Goal: Information Seeking & Learning: Learn about a topic

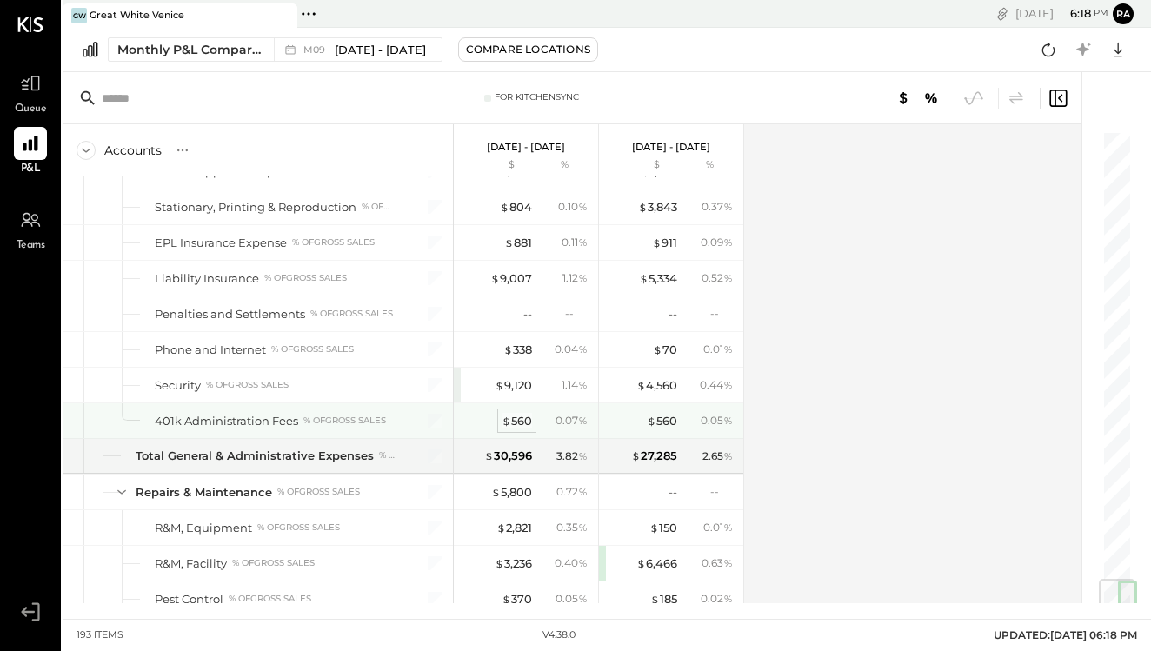
scroll to position [3797, 0]
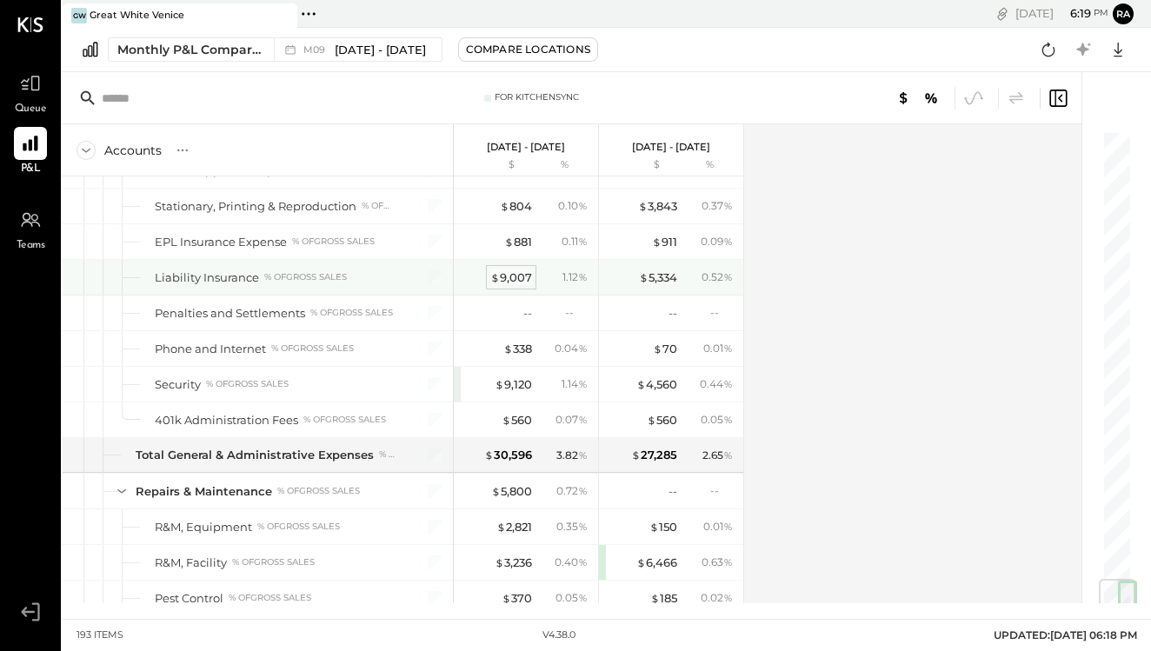
click at [524, 281] on div "$ 9,007" at bounding box center [511, 277] width 42 height 17
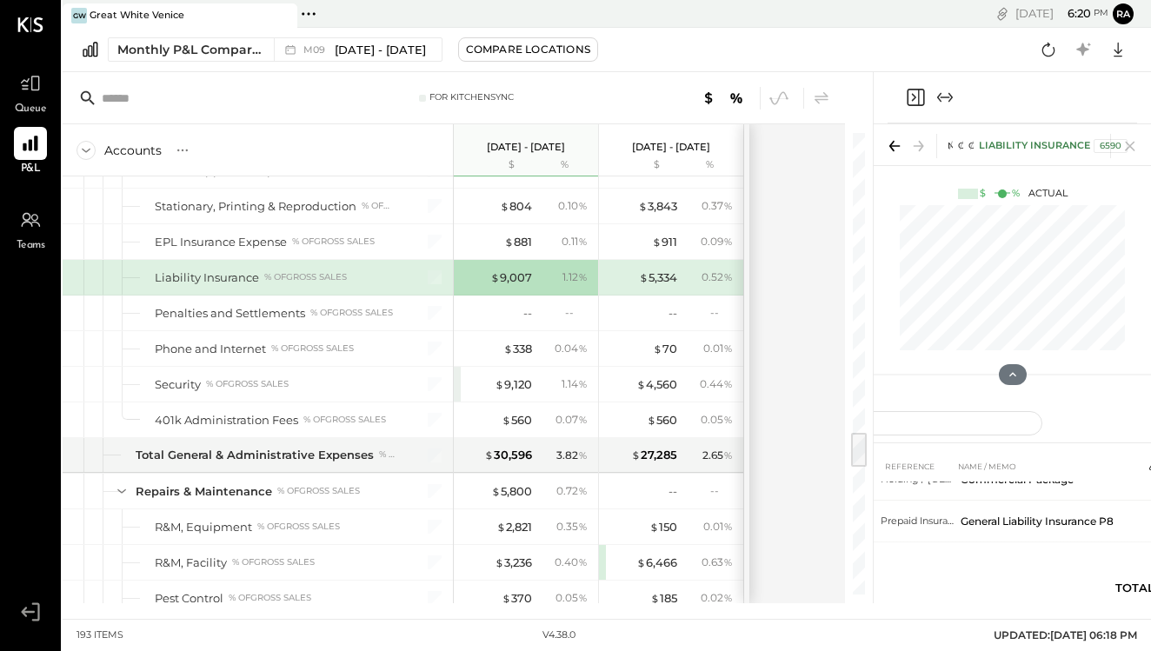
scroll to position [10, 0]
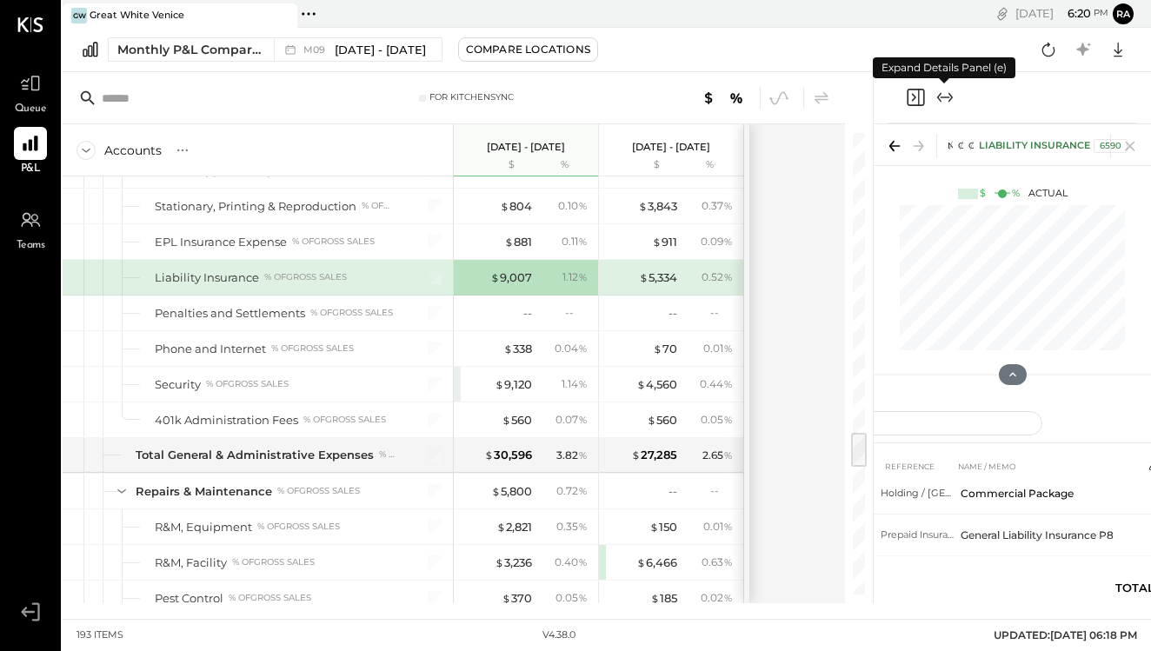
click at [946, 103] on icon "Expand panel (e)" at bounding box center [944, 97] width 21 height 21
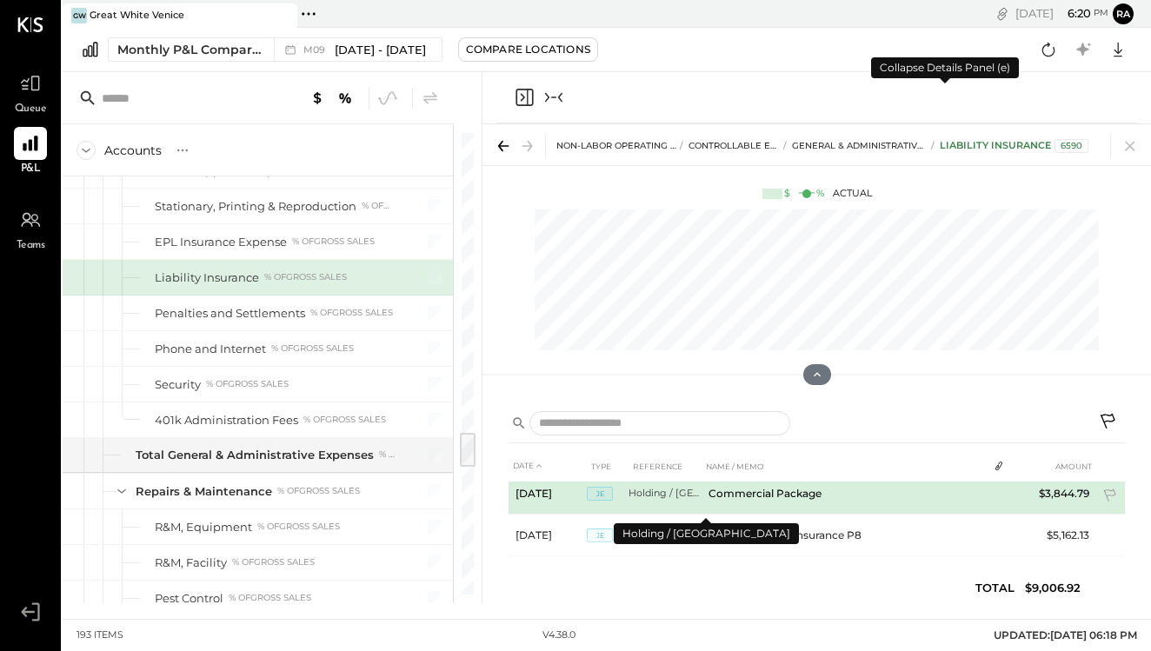
click at [651, 495] on td "Holding / [GEOGRAPHIC_DATA]" at bounding box center [664, 494] width 73 height 42
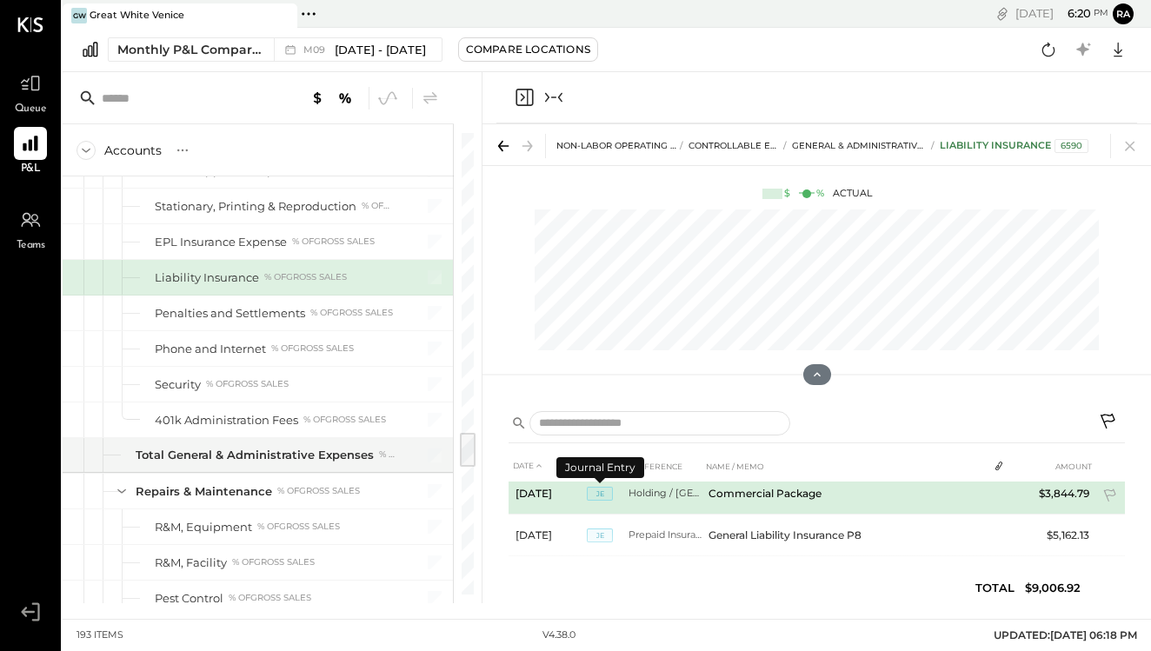
click at [602, 497] on span "JE" at bounding box center [600, 494] width 26 height 14
click at [881, 493] on td "Commercial Package" at bounding box center [844, 494] width 286 height 42
click at [675, 494] on td "Holding / [GEOGRAPHIC_DATA]" at bounding box center [664, 494] width 73 height 42
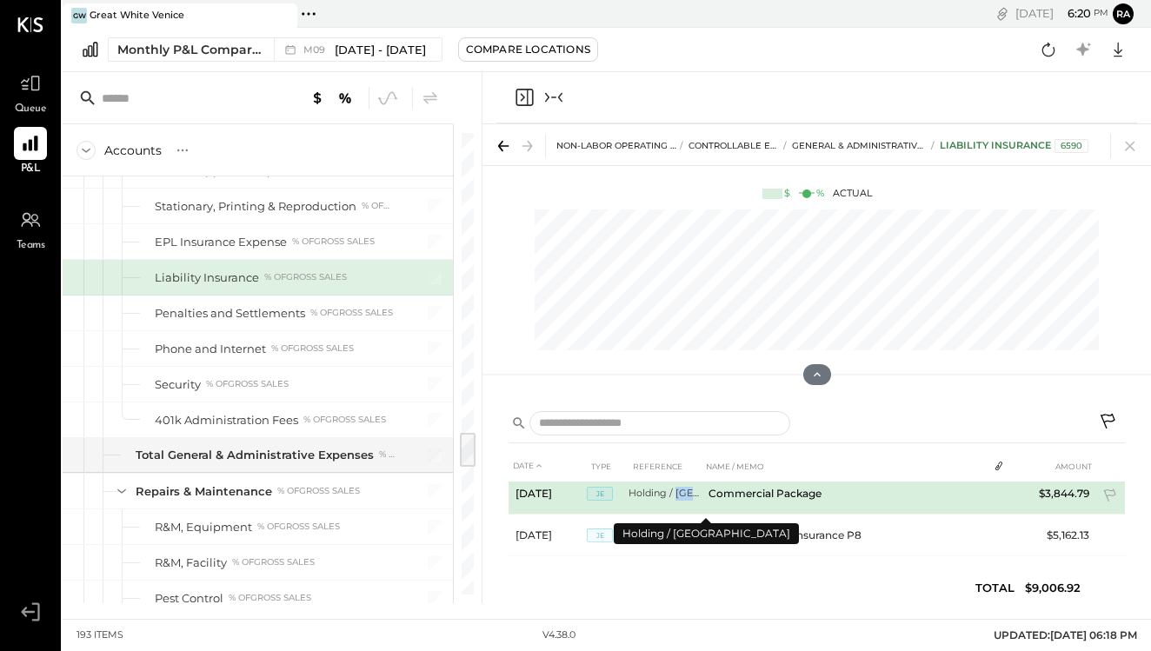
click at [675, 494] on td "Holding / [GEOGRAPHIC_DATA]" at bounding box center [664, 494] width 73 height 42
click at [918, 486] on td "Commercial Package" at bounding box center [844, 494] width 286 height 42
click at [1102, 501] on icon at bounding box center [1110, 497] width 17 height 17
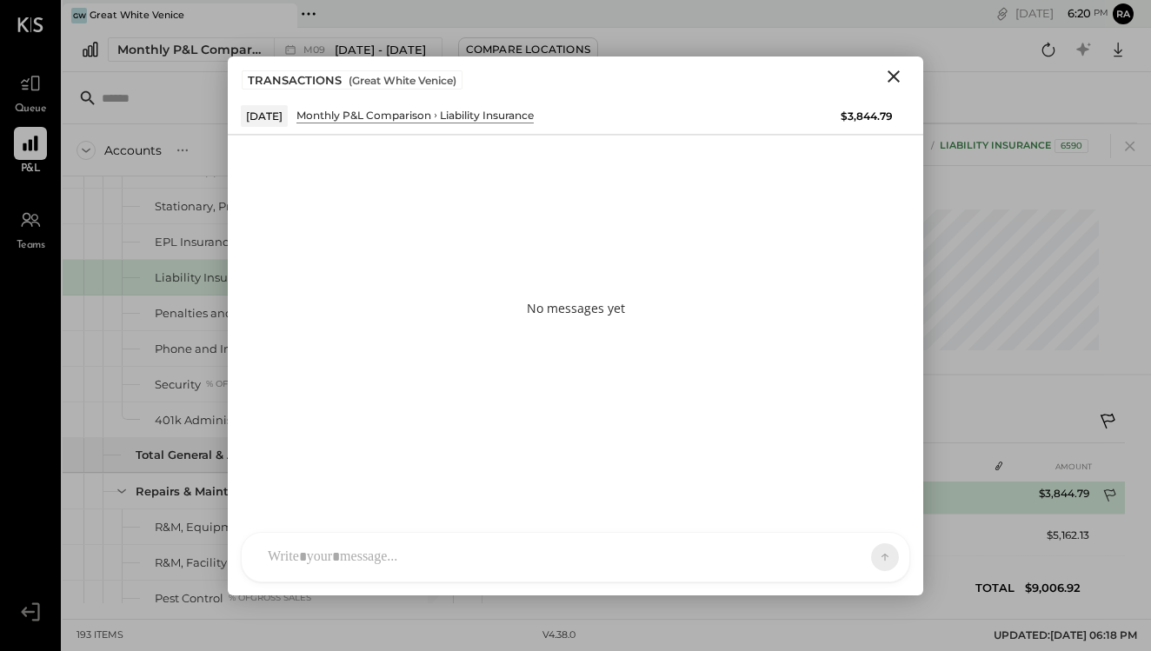
click at [1111, 494] on icon at bounding box center [1110, 497] width 17 height 17
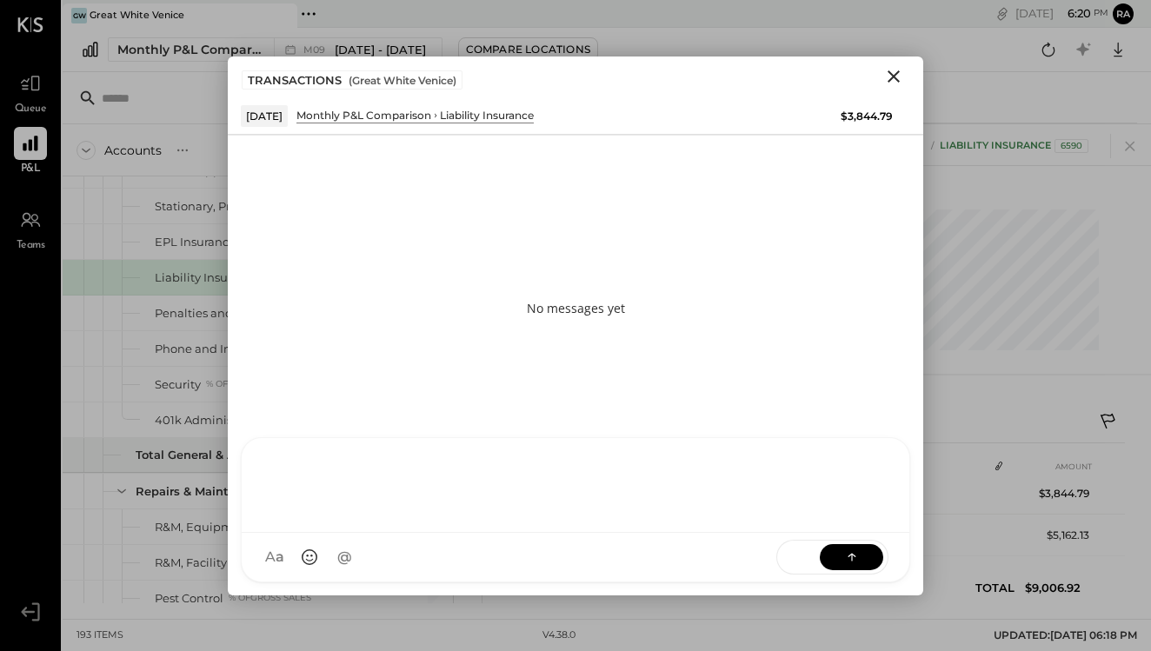
click at [771, 518] on div at bounding box center [575, 484] width 633 height 70
click at [899, 73] on icon "Close" at bounding box center [893, 76] width 21 height 21
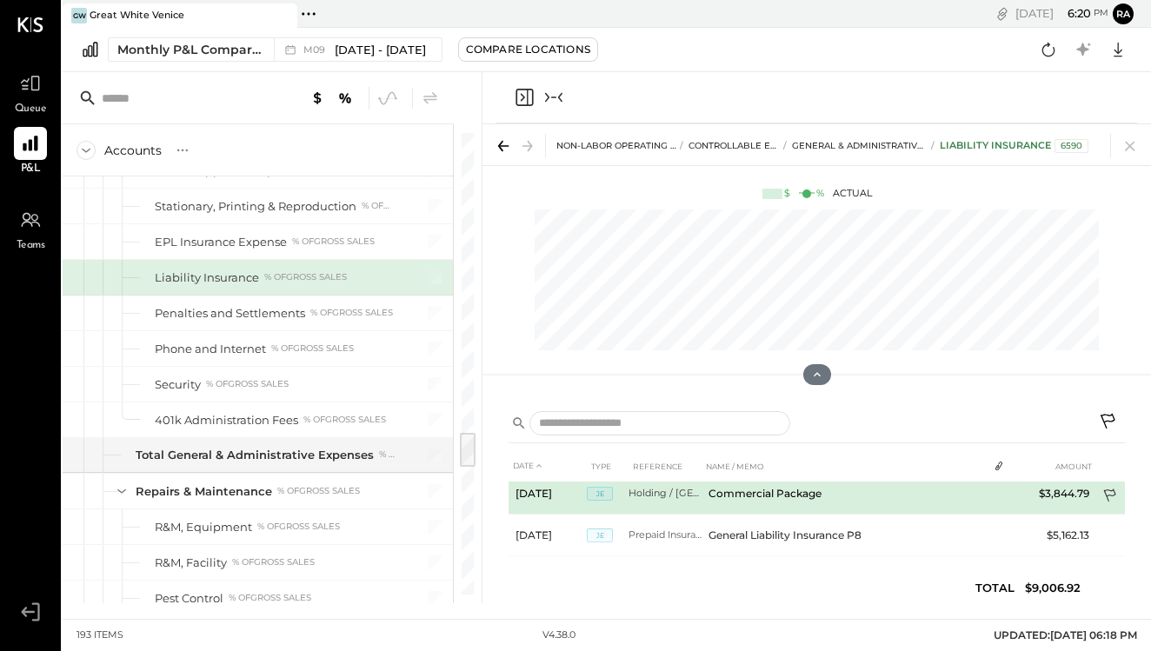
click at [1106, 491] on icon at bounding box center [1110, 497] width 17 height 17
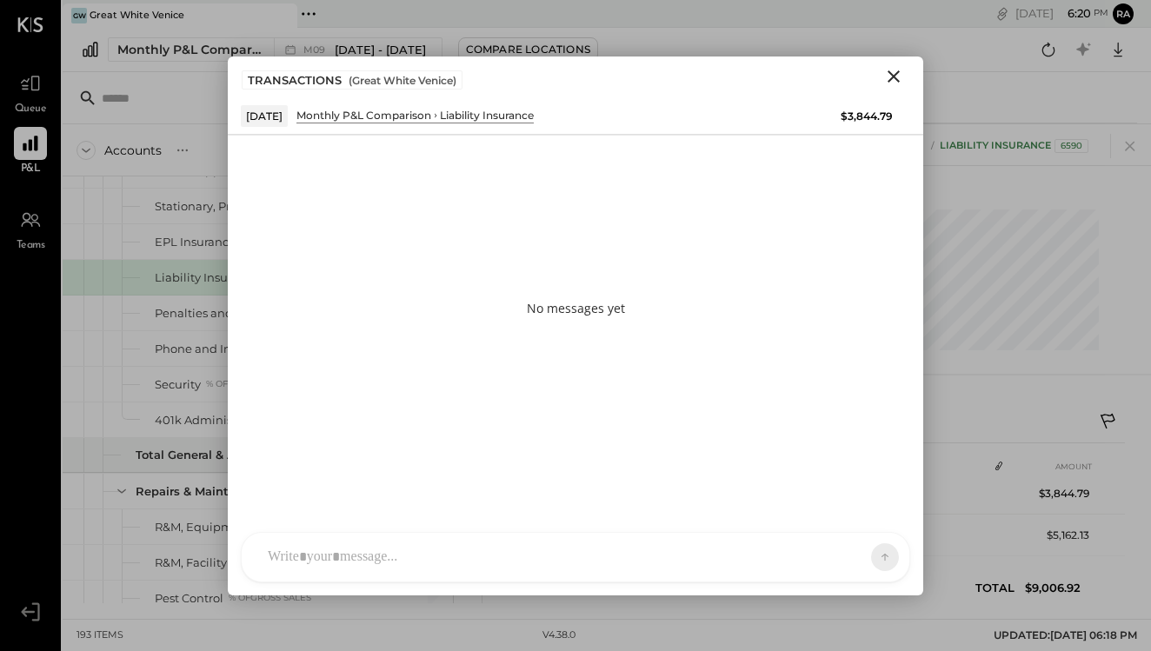
click at [743, 559] on div at bounding box center [560, 557] width 602 height 38
click at [853, 550] on icon at bounding box center [851, 556] width 17 height 17
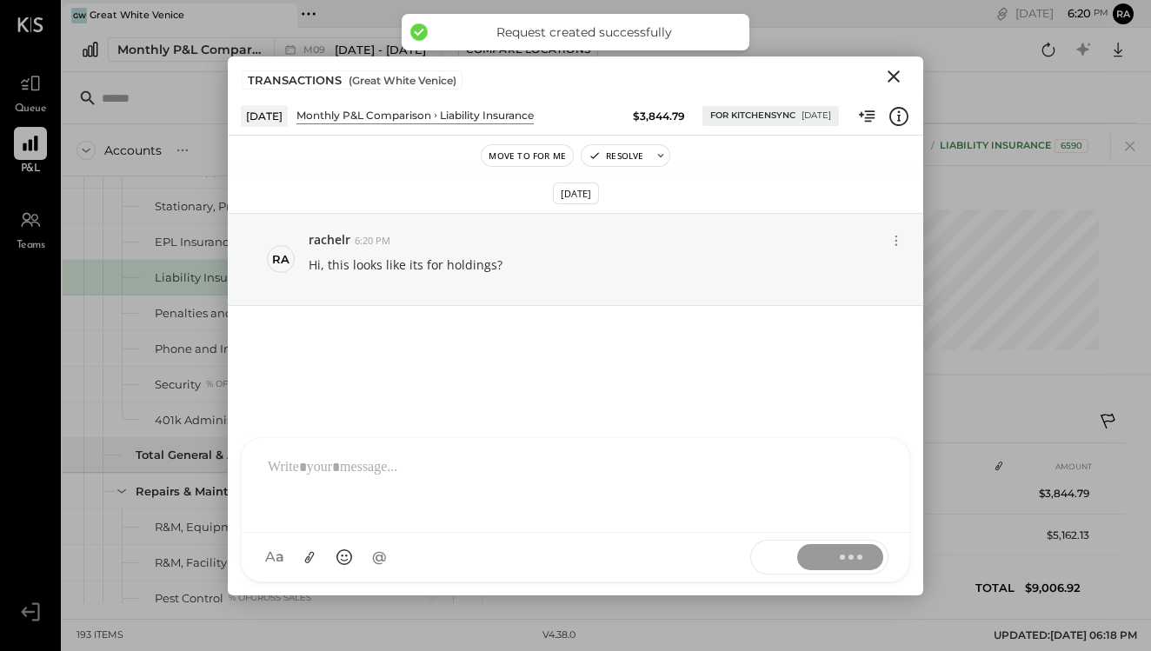
click at [889, 76] on icon "Close" at bounding box center [893, 76] width 21 height 21
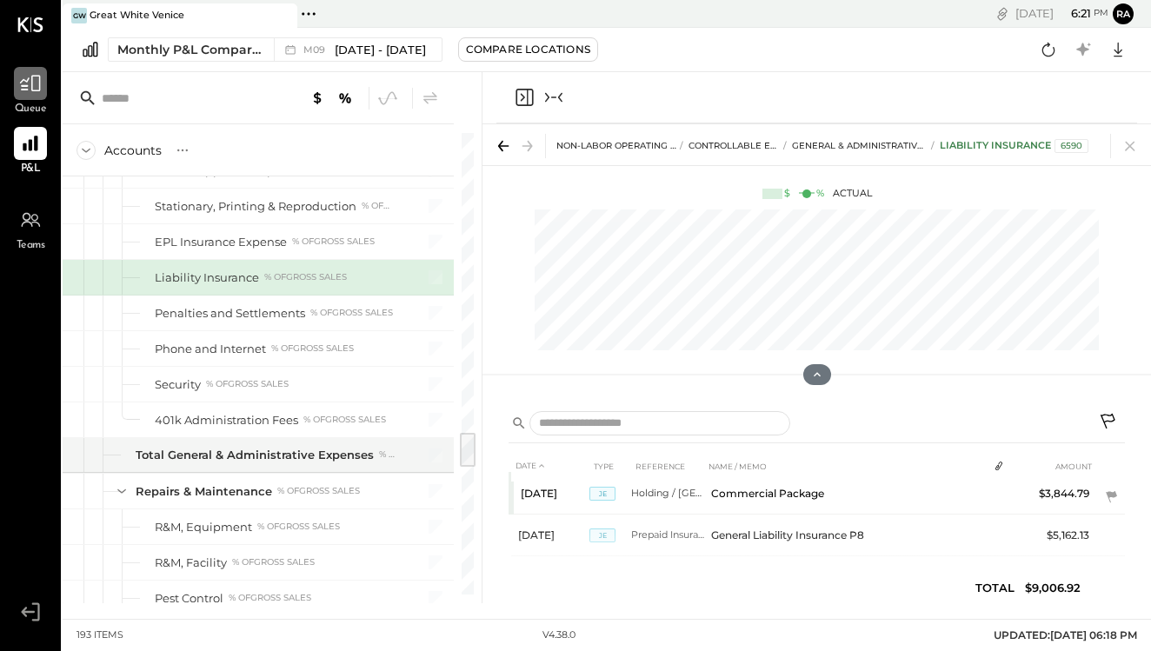
click at [34, 88] on icon at bounding box center [30, 83] width 23 height 23
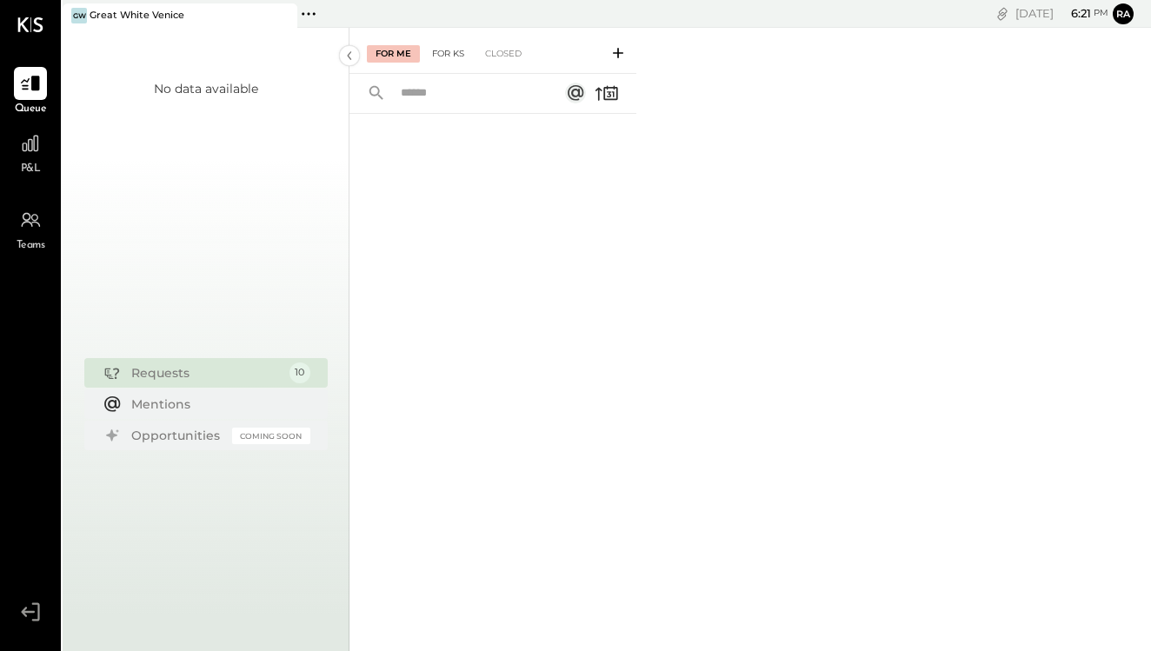
click at [448, 51] on div "For KS" at bounding box center [448, 53] width 50 height 17
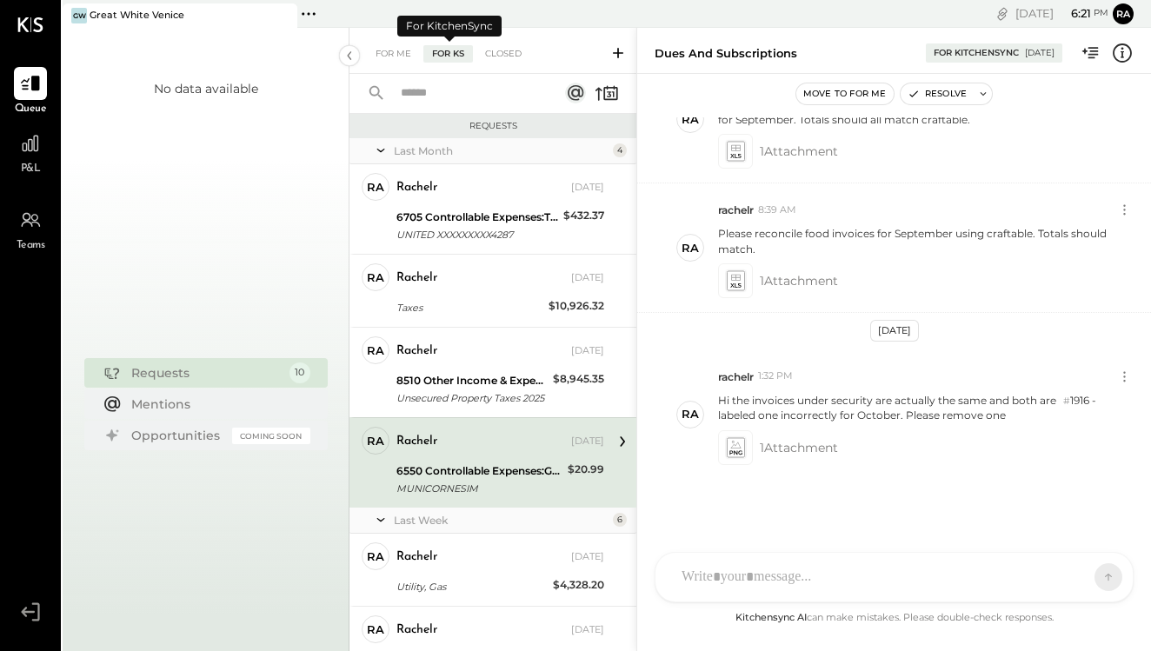
scroll to position [79, 0]
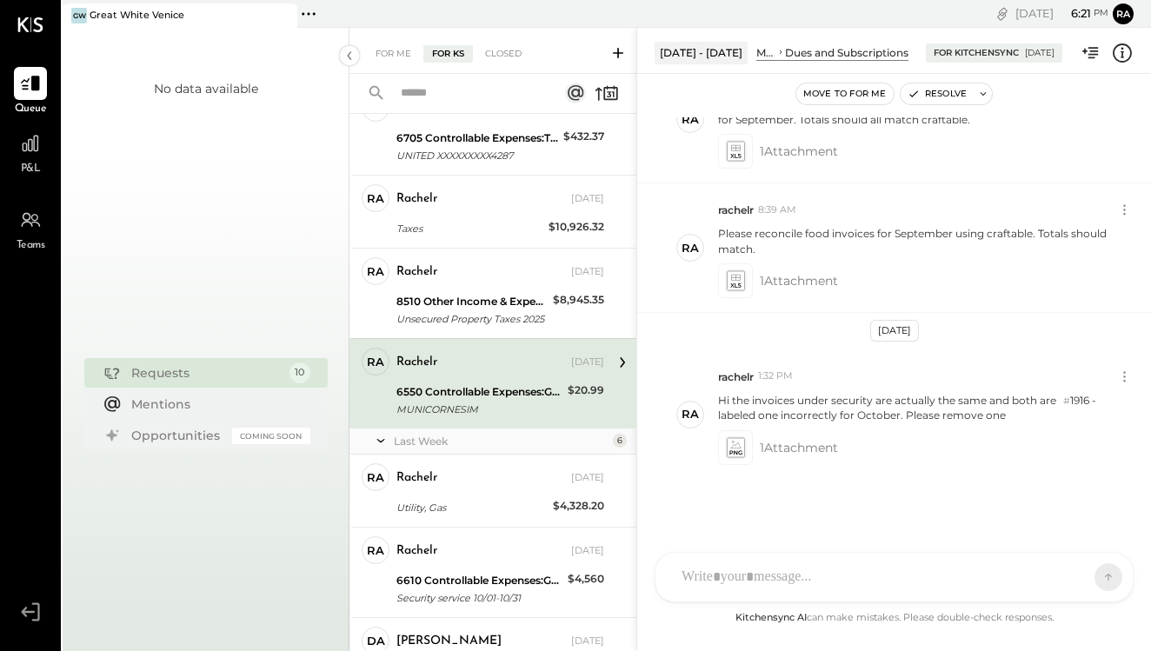
click at [762, 574] on div "R rachelr DA [PERSON_NAME] S samt S samc J jess T [PERSON_NAME] NB [PERSON_NAME…" at bounding box center [894, 577] width 479 height 50
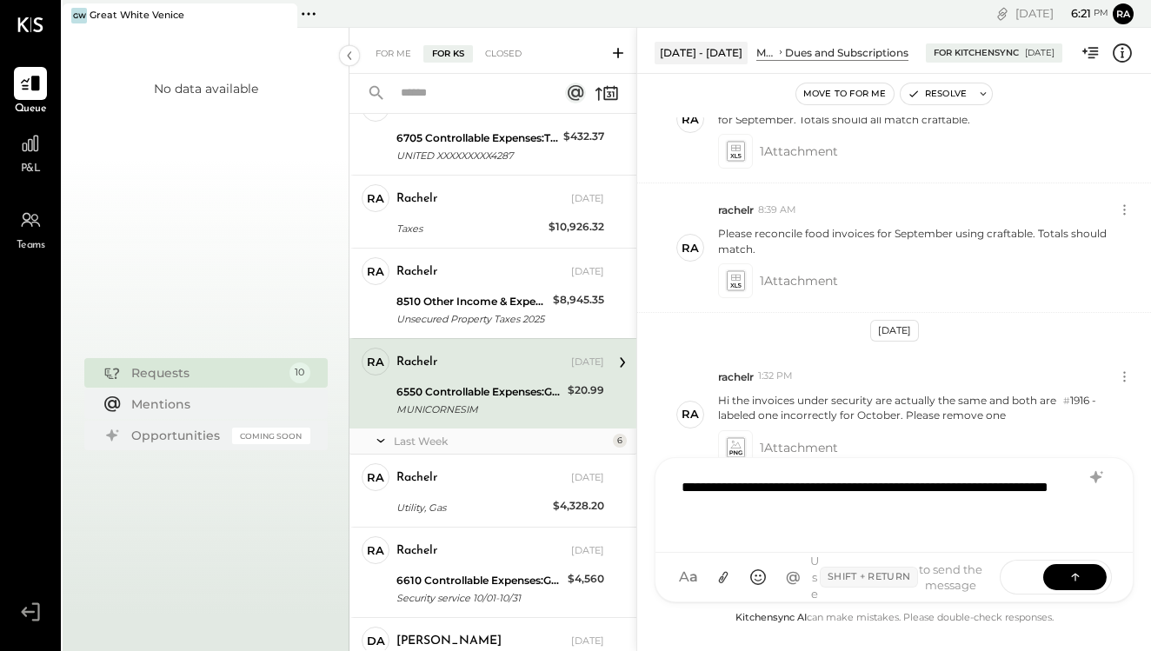
click at [869, 527] on div "**********" at bounding box center [894, 504] width 442 height 70
click at [721, 579] on icon at bounding box center [724, 577] width 18 height 18
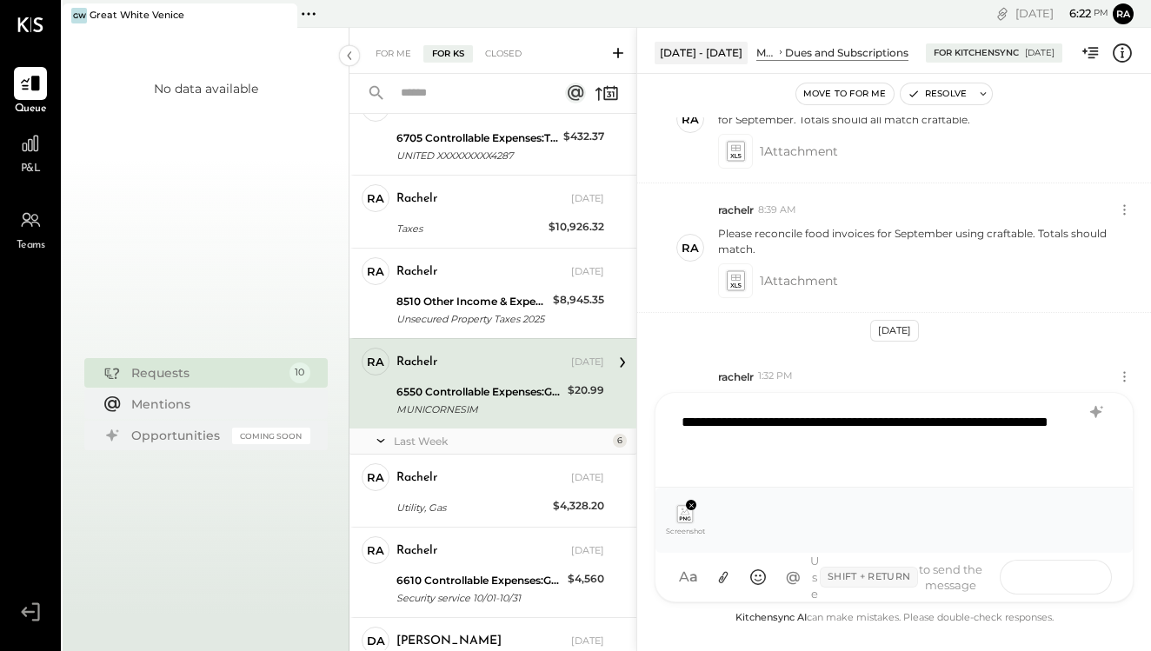
click at [1071, 579] on icon at bounding box center [1075, 576] width 17 height 17
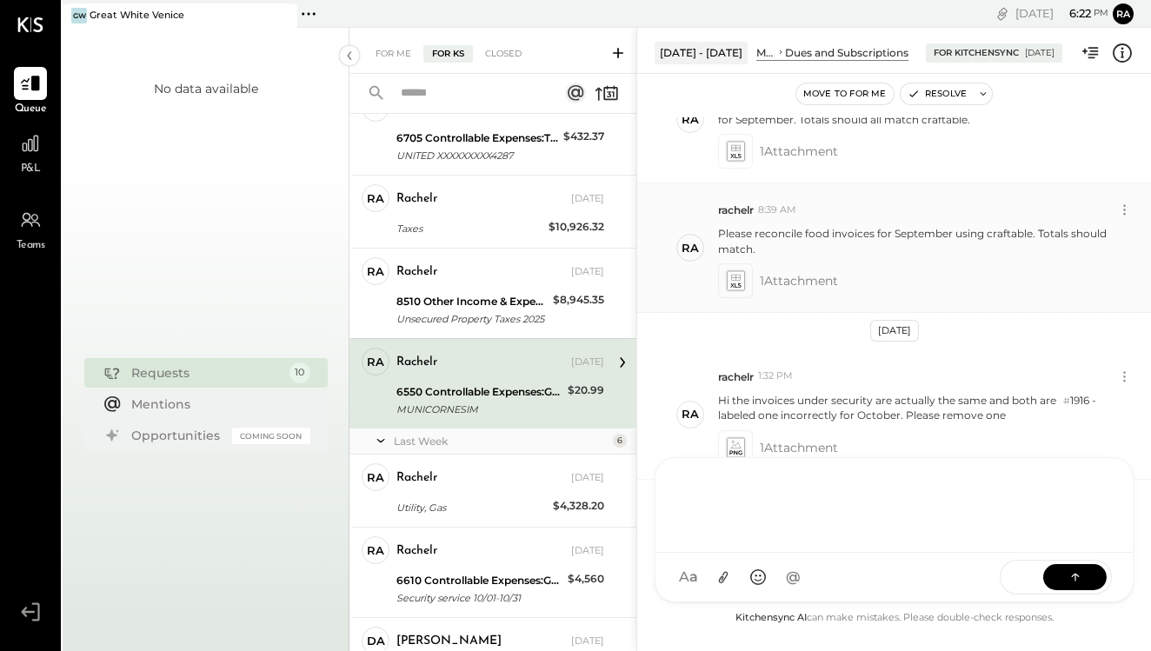
scroll to position [362, 0]
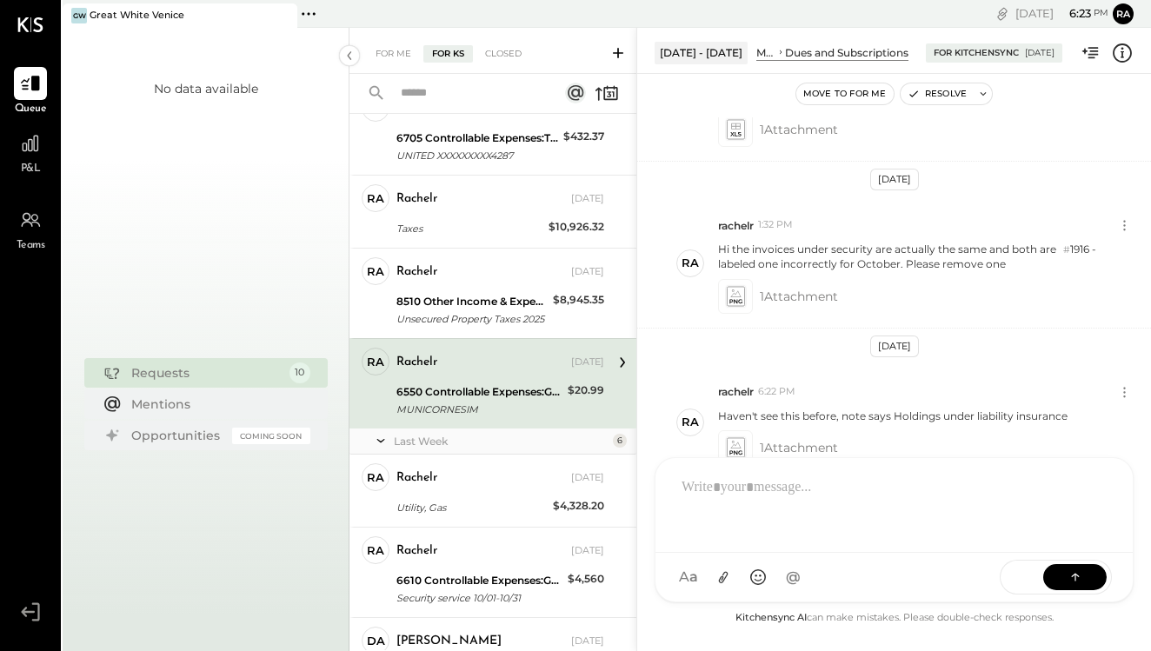
click at [26, 170] on span "P&L" at bounding box center [31, 170] width 20 height 16
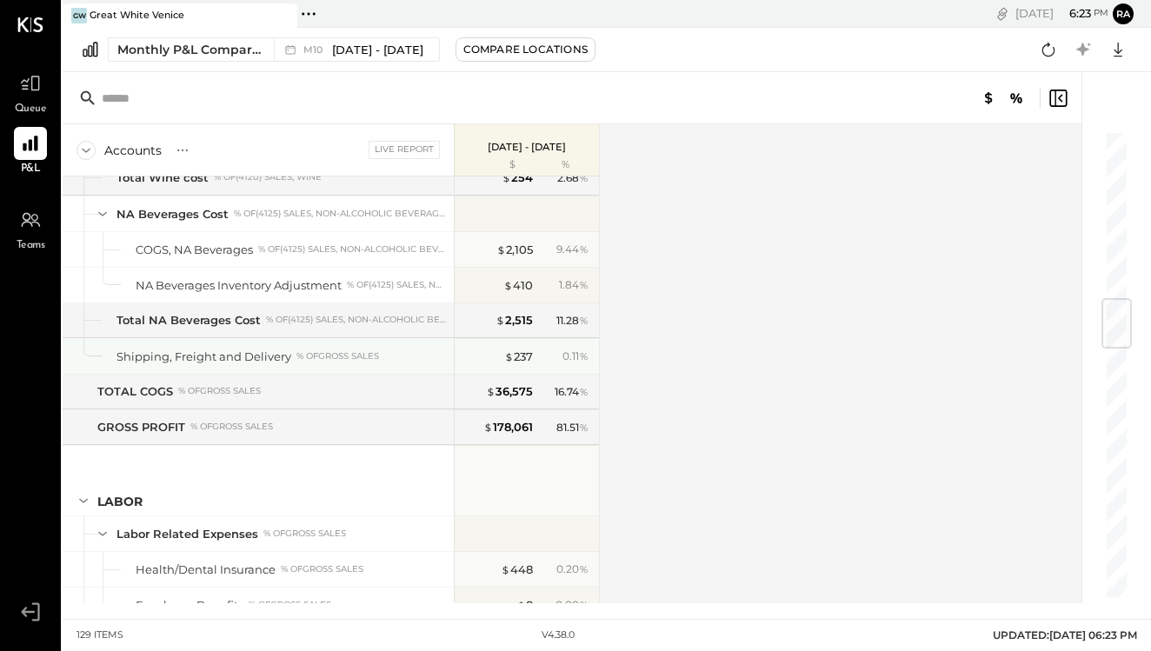
scroll to position [1558, 0]
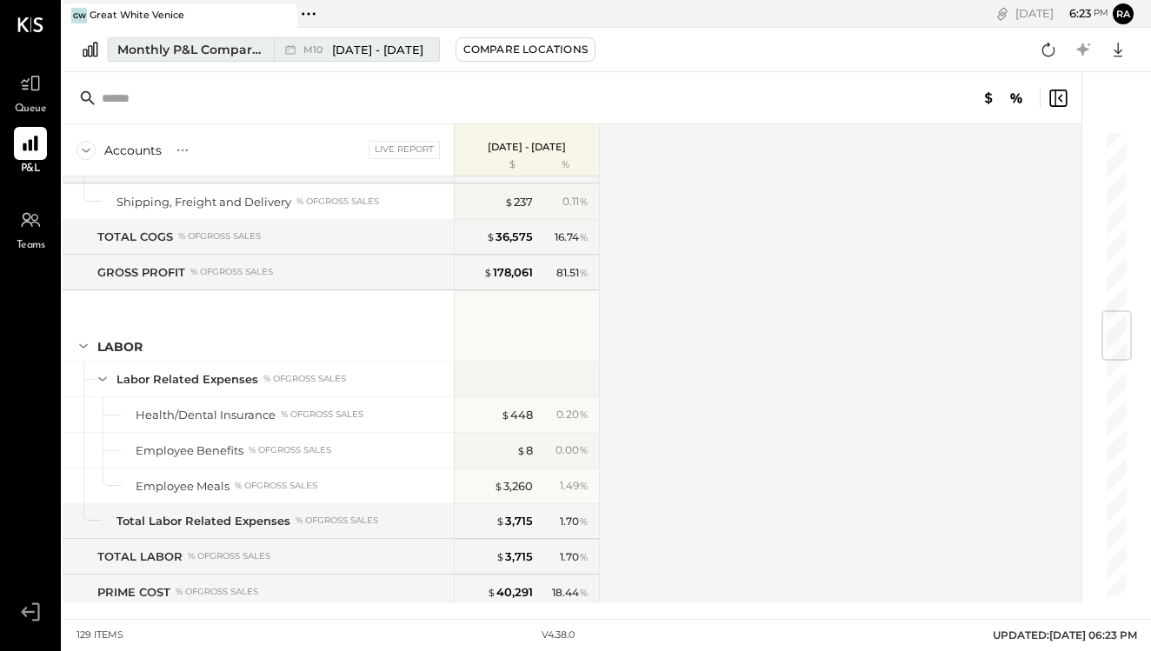
click at [367, 49] on span "[DATE] - [DATE]" at bounding box center [377, 50] width 91 height 17
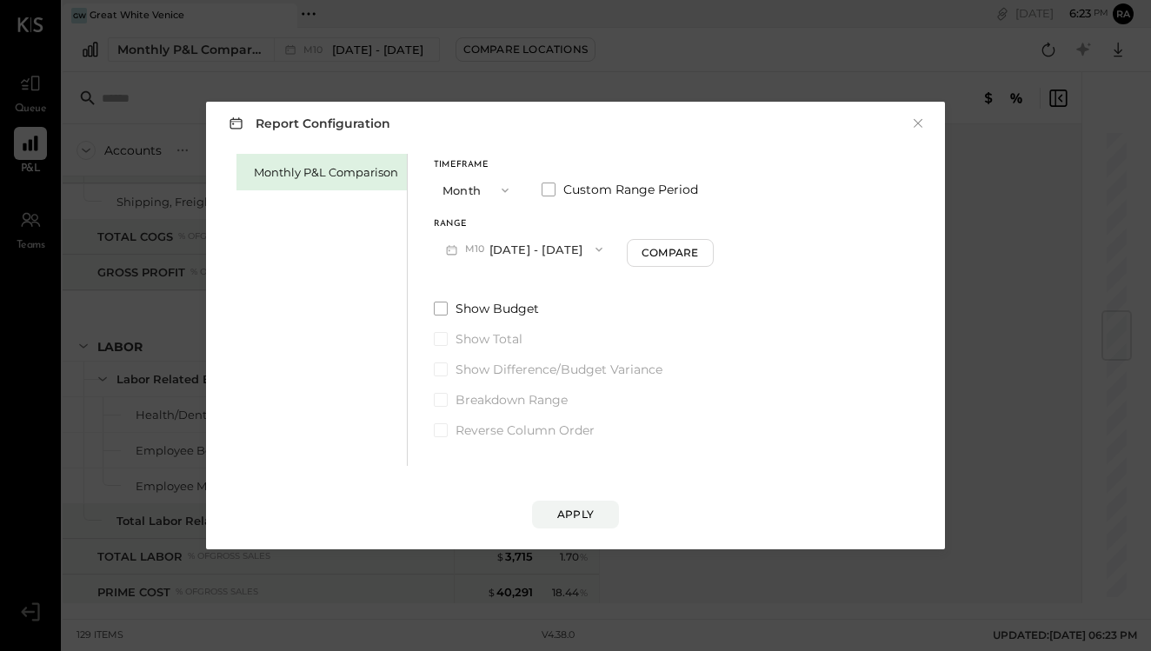
click at [539, 256] on button "M10 [DATE] - [DATE]" at bounding box center [524, 249] width 181 height 32
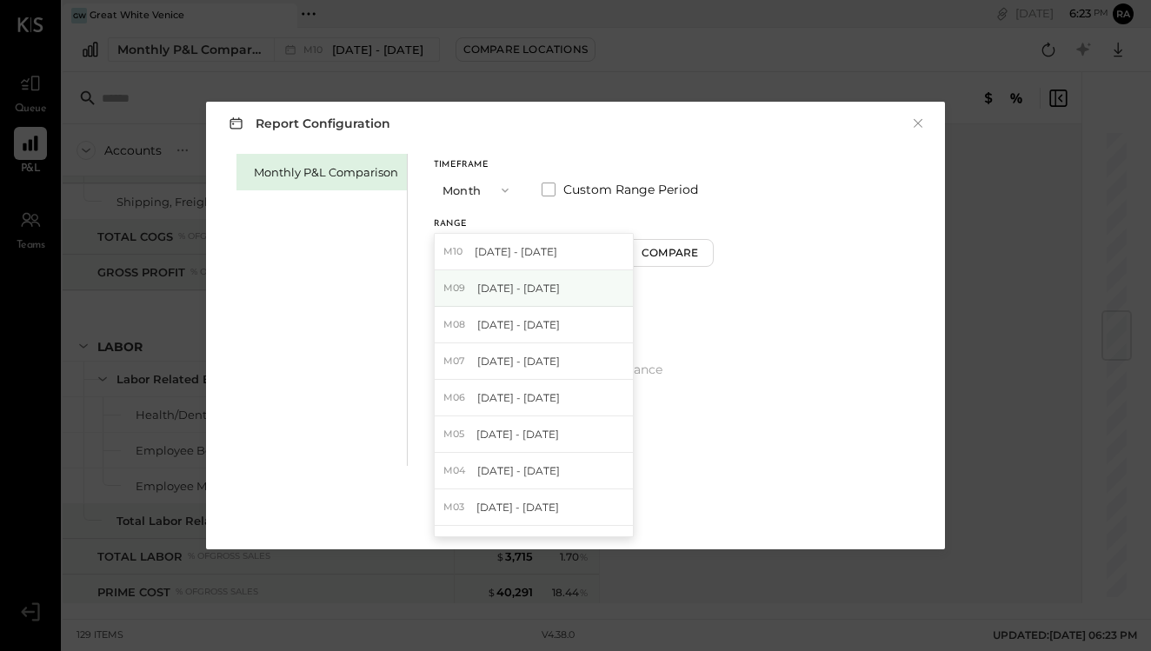
click at [539, 298] on div "M09 [DATE] - [DATE]" at bounding box center [534, 288] width 198 height 37
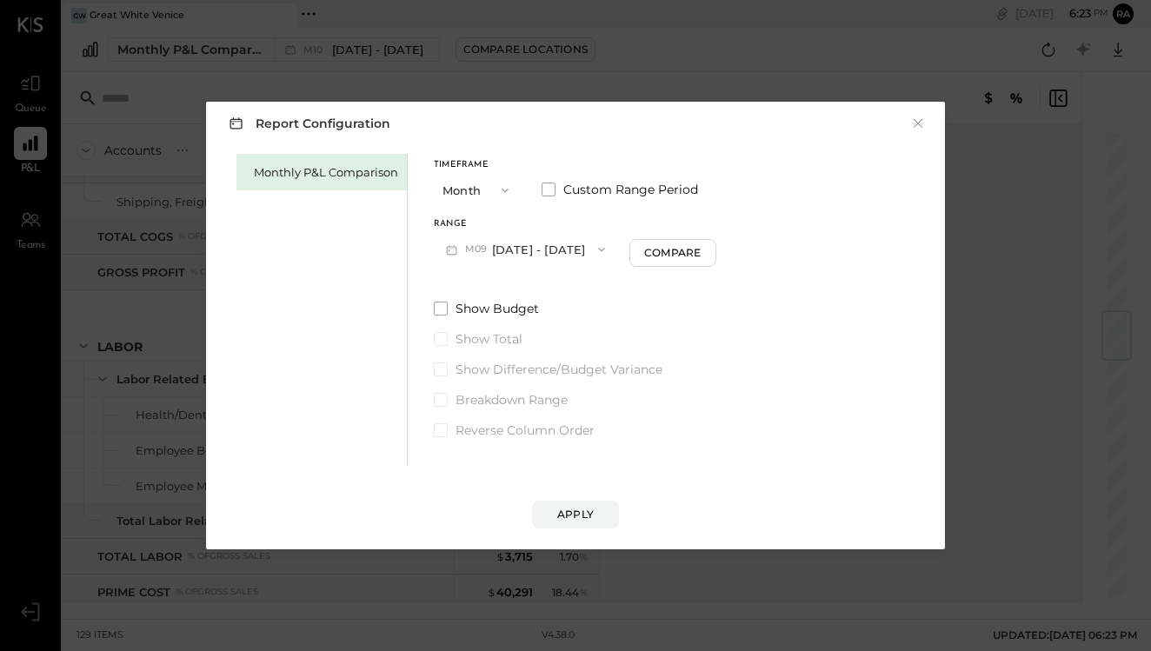
click at [663, 267] on div "Timeframe Month Custom Range Period Range M09 [DATE] - [DATE] Compare Show Budg…" at bounding box center [575, 296] width 282 height 285
click at [663, 261] on button "Compare" at bounding box center [672, 253] width 87 height 28
click at [588, 513] on div "Apply" at bounding box center [575, 514] width 37 height 15
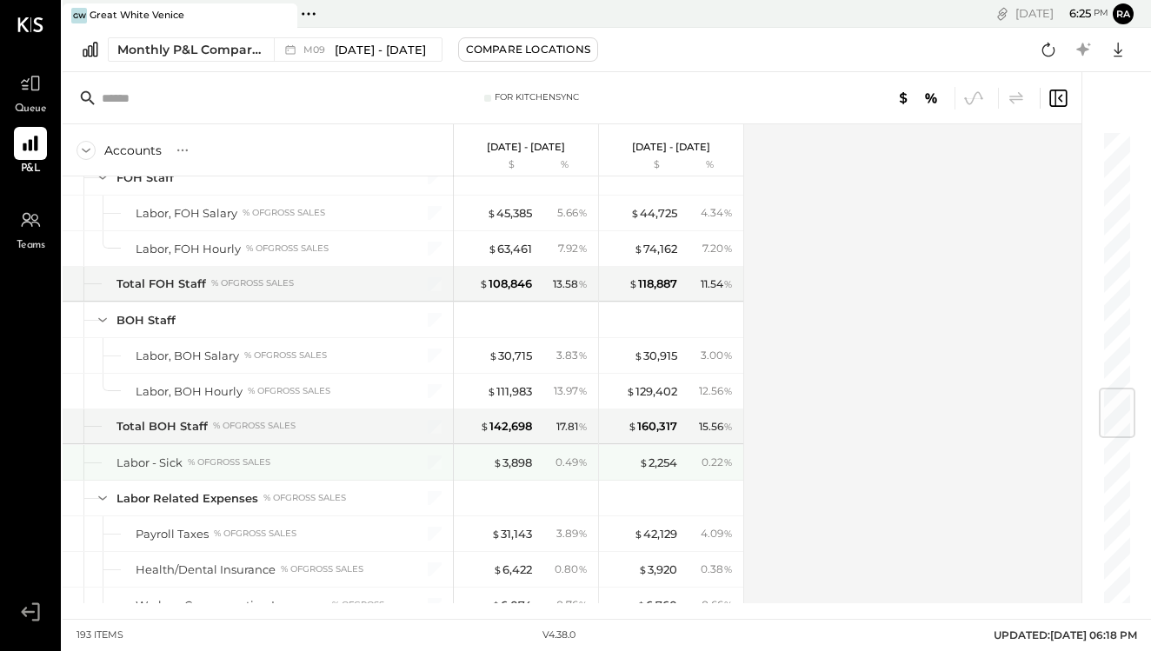
scroll to position [2208, 0]
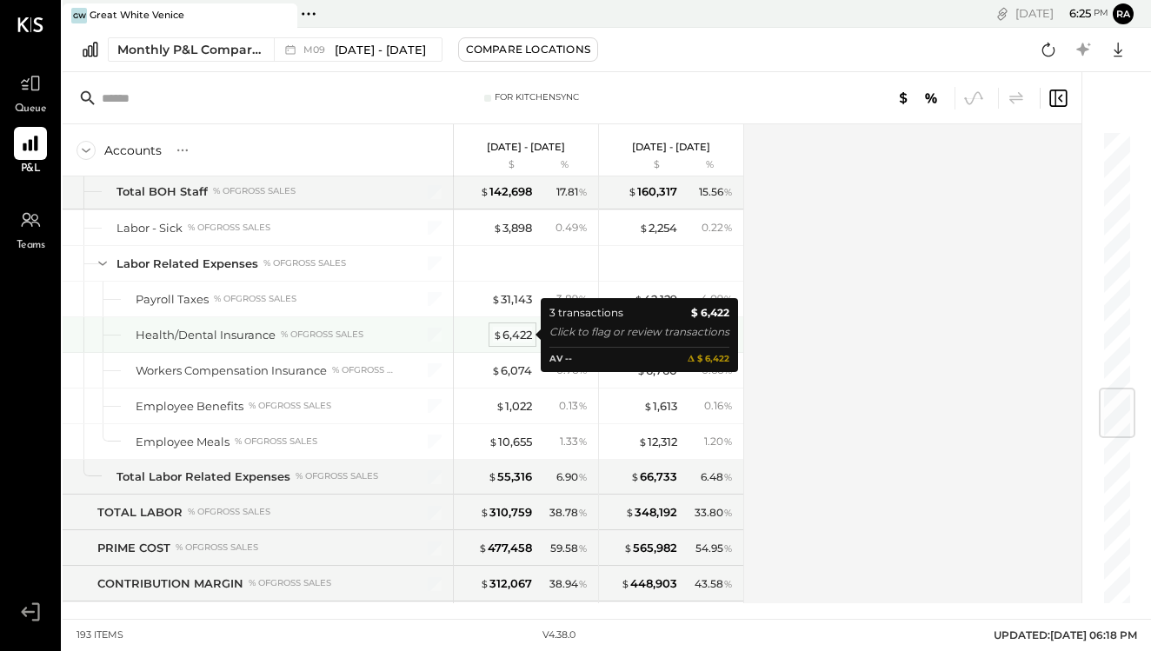
click at [521, 333] on div "$ 6,422" at bounding box center [512, 335] width 39 height 17
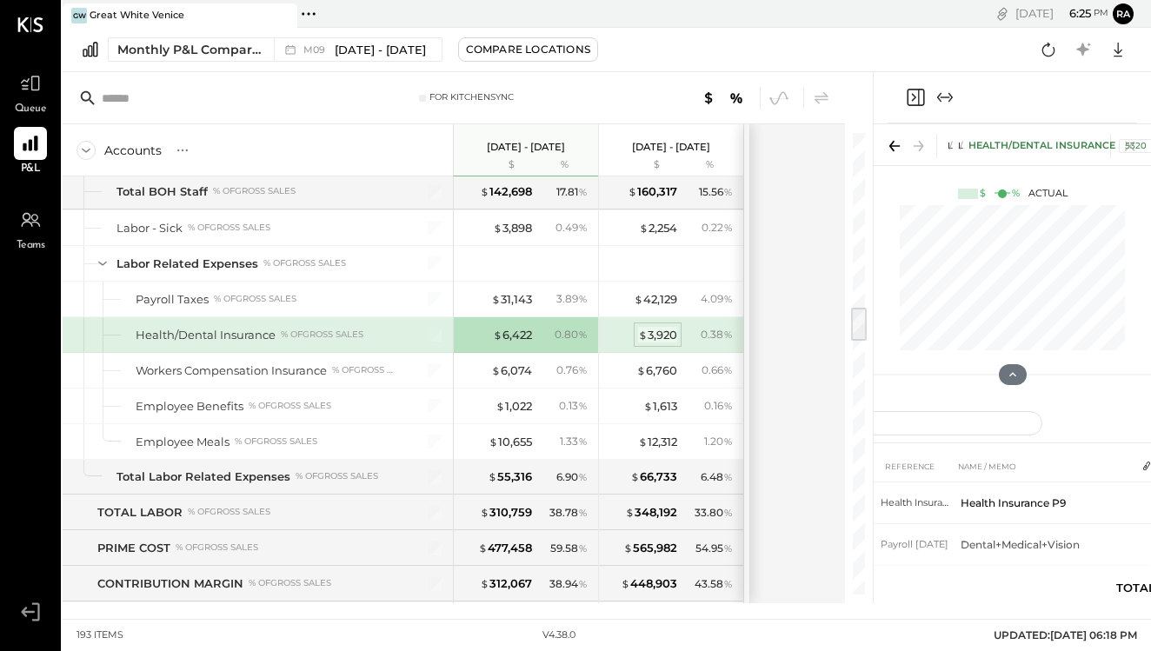
click at [664, 328] on div "$ 3,920" at bounding box center [657, 335] width 39 height 17
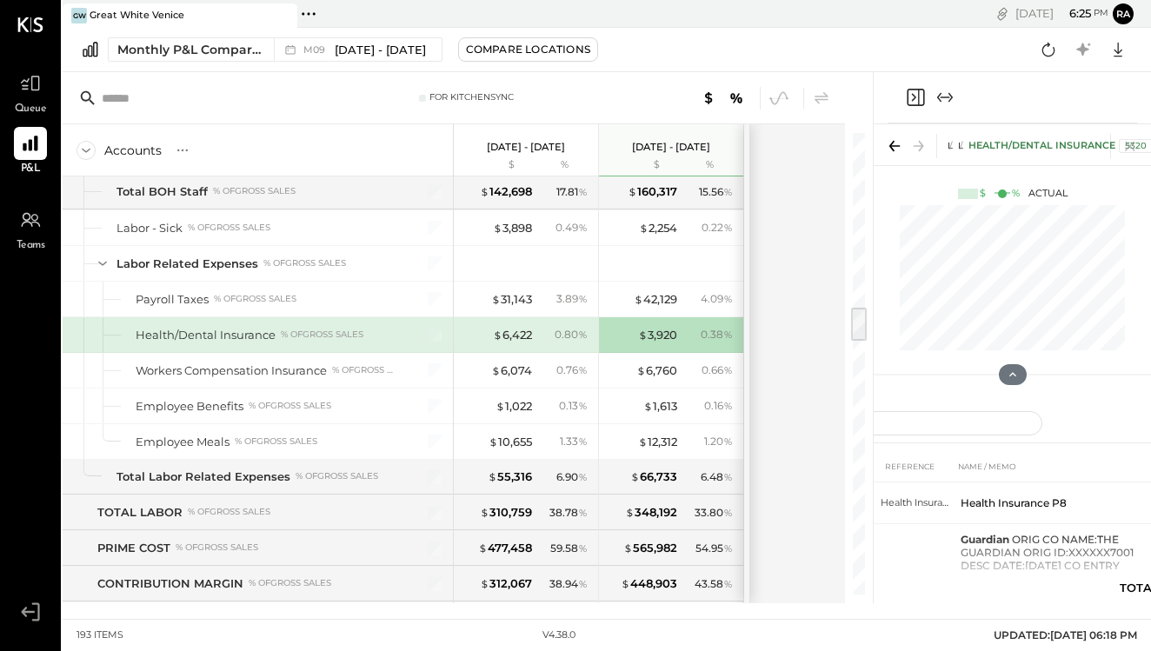
click at [947, 96] on icon "Expand panel (e)" at bounding box center [944, 97] width 21 height 21
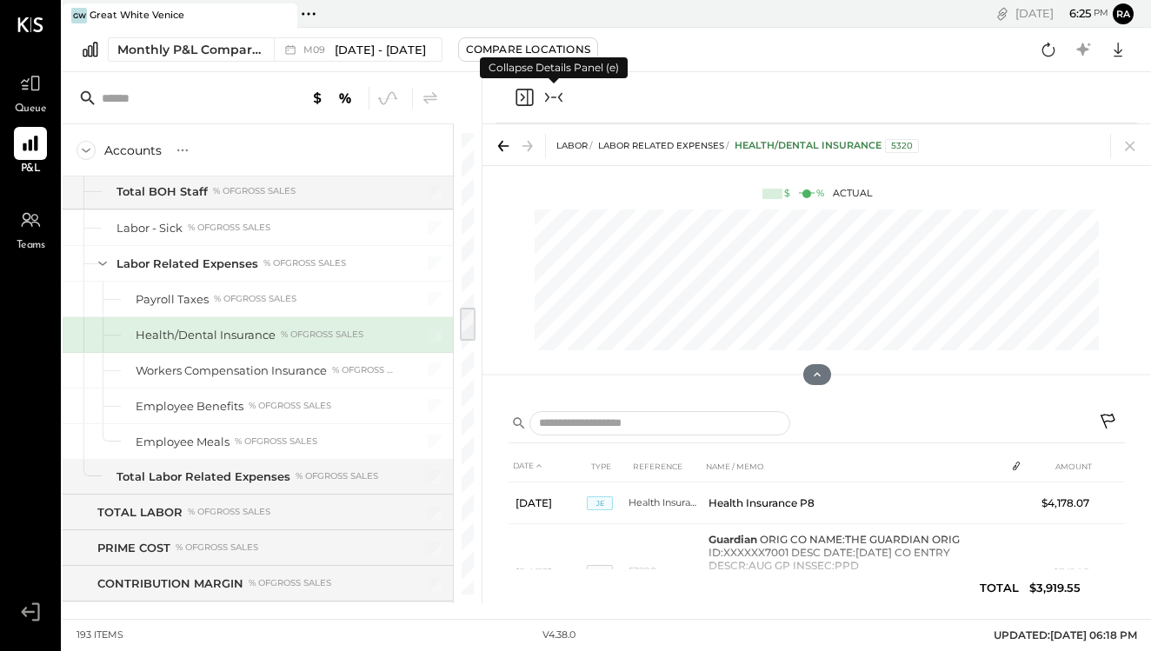
click at [558, 96] on icon "Collapse panel (e)" at bounding box center [553, 97] width 21 height 21
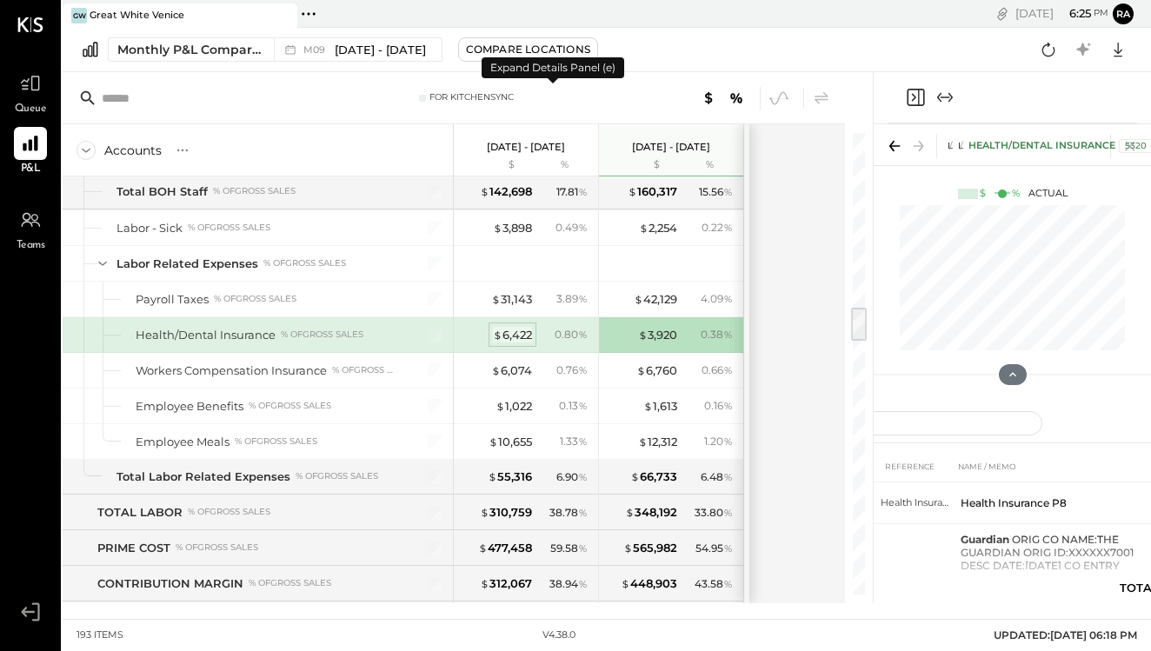
click at [518, 338] on div "$ 6,422" at bounding box center [512, 335] width 39 height 17
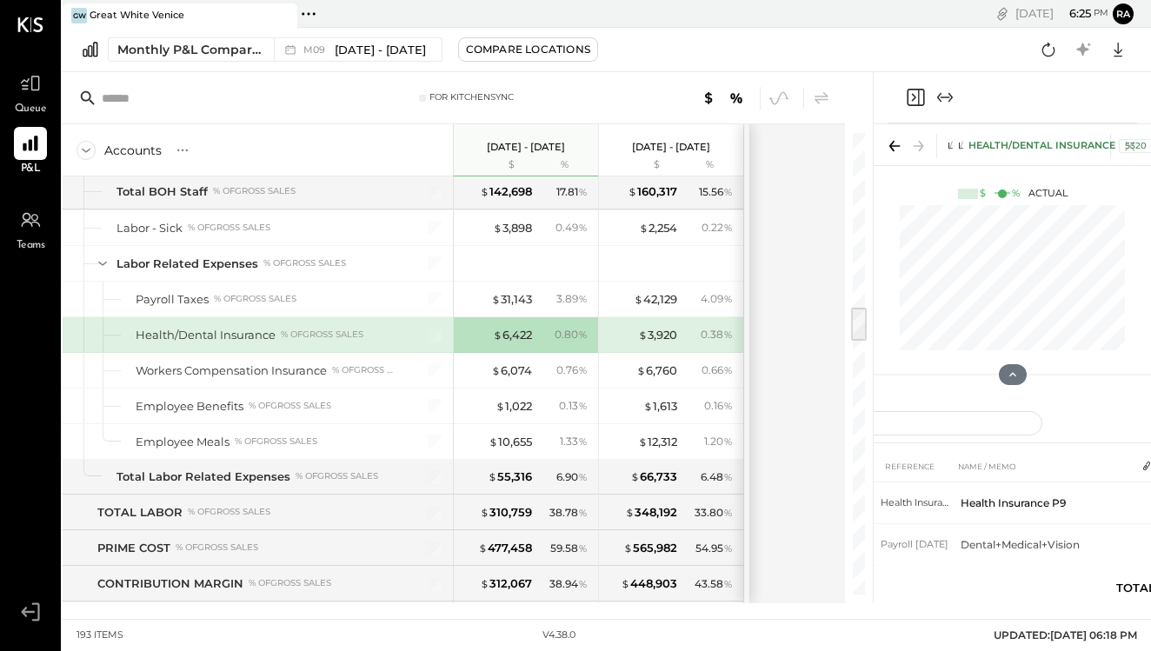
click at [944, 98] on icon "Expand panel (e)" at bounding box center [944, 97] width 21 height 21
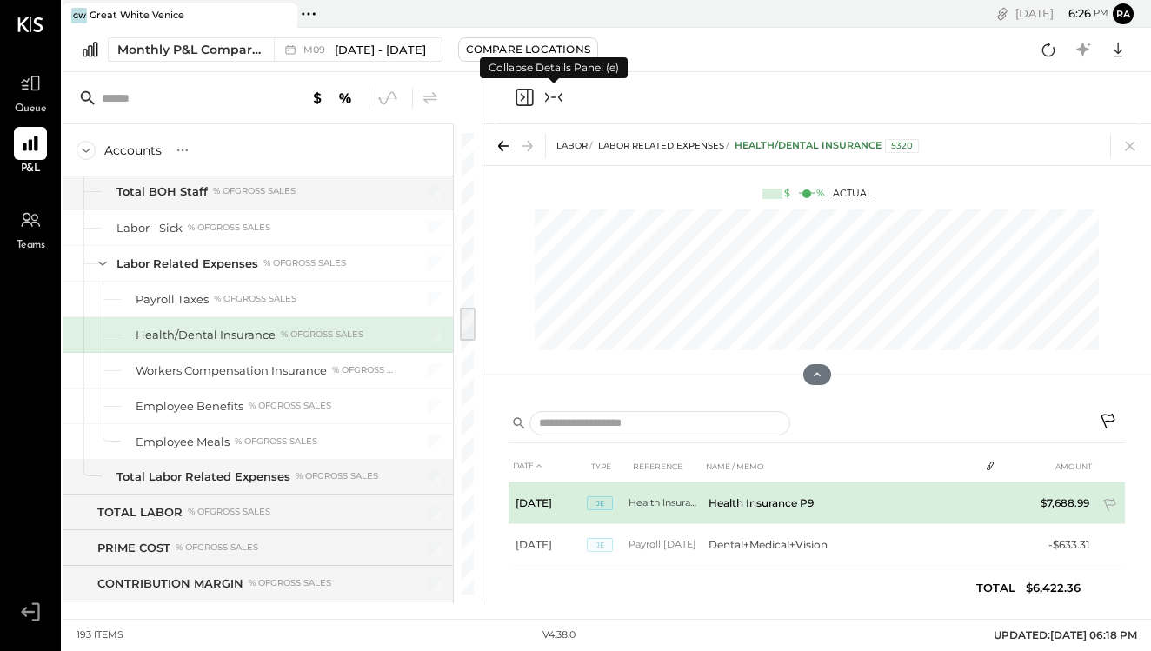
click at [747, 505] on td "Health Insurance P9" at bounding box center [839, 503] width 277 height 42
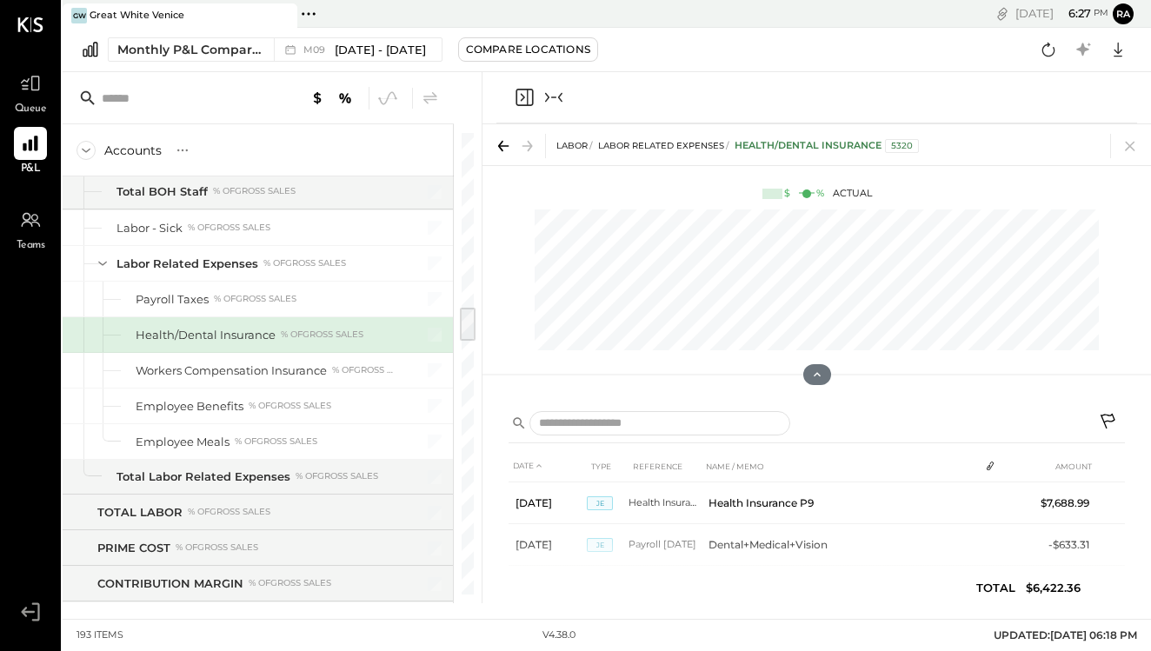
click at [561, 95] on icon "Collapse panel (e)" at bounding box center [560, 98] width 4 height 10
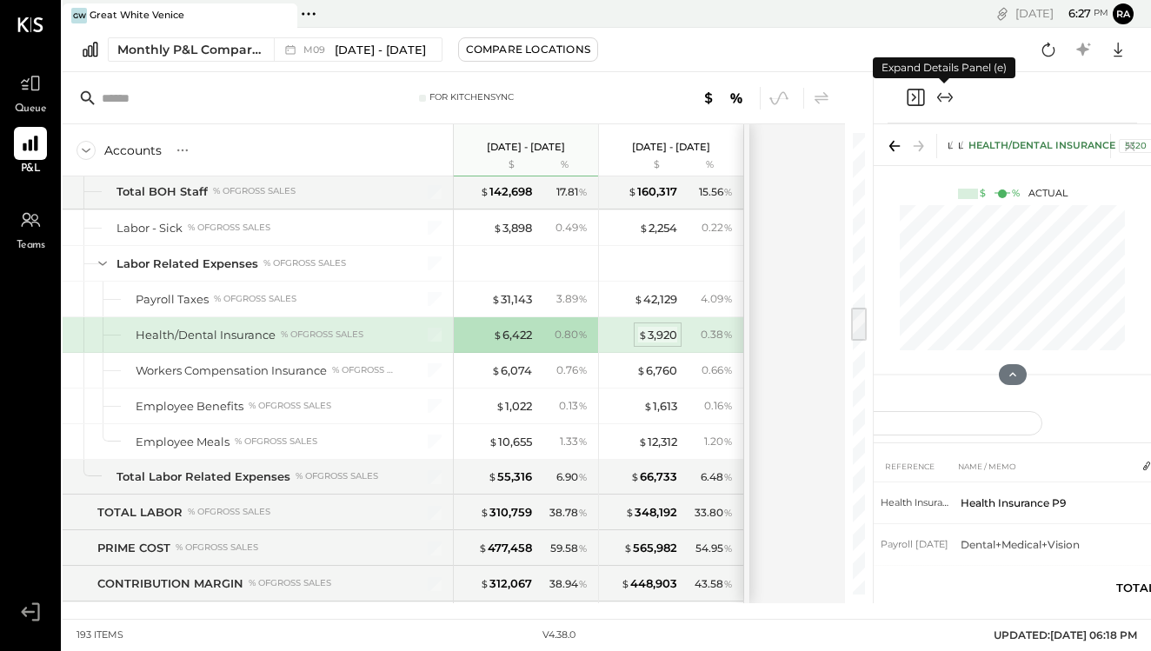
click at [660, 335] on div "$ 3,920" at bounding box center [657, 335] width 39 height 17
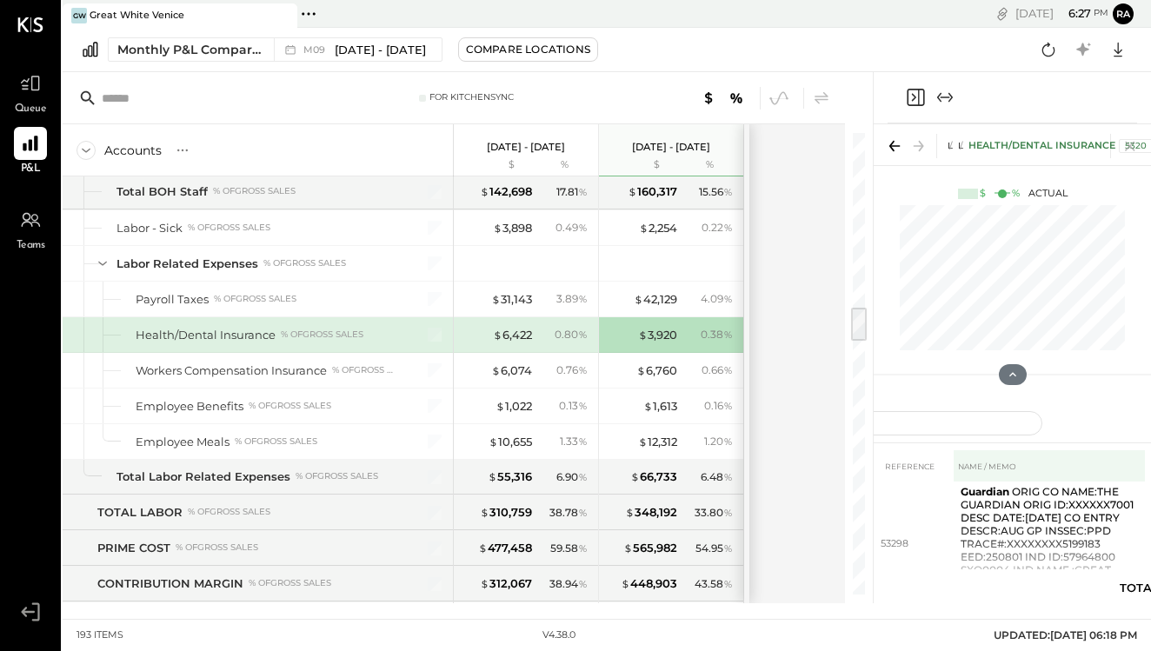
scroll to position [49, 0]
click at [947, 101] on icon "Expand panel (e)" at bounding box center [944, 97] width 21 height 21
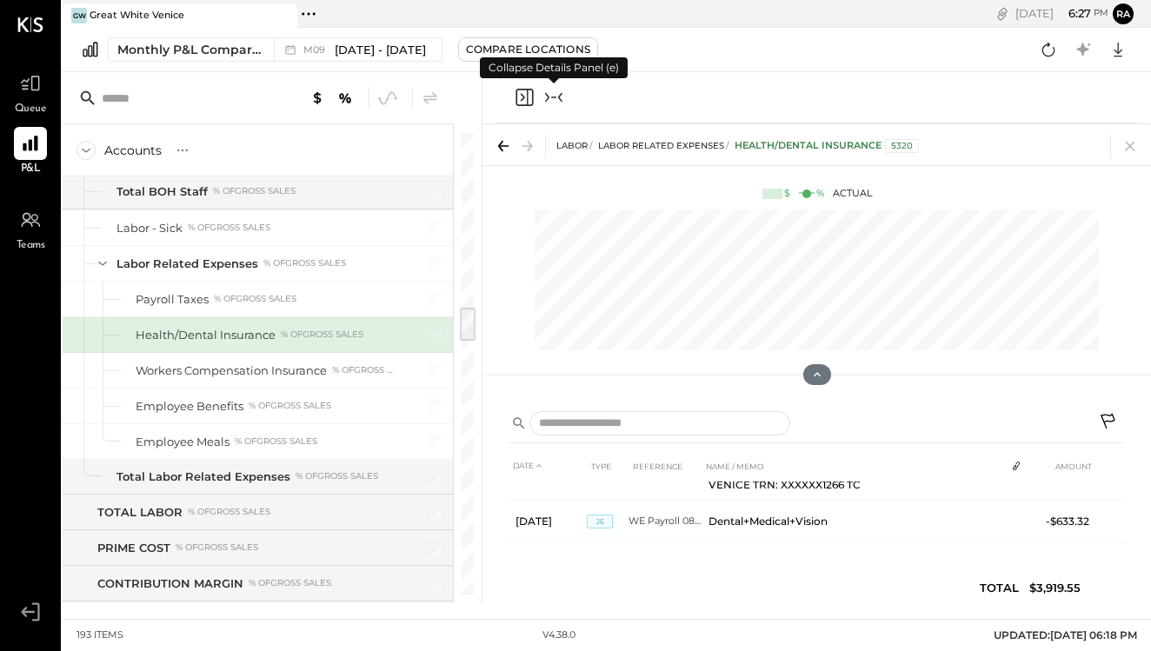
scroll to position [300, 0]
click at [553, 93] on icon "Collapse panel (e)" at bounding box center [553, 97] width 21 height 21
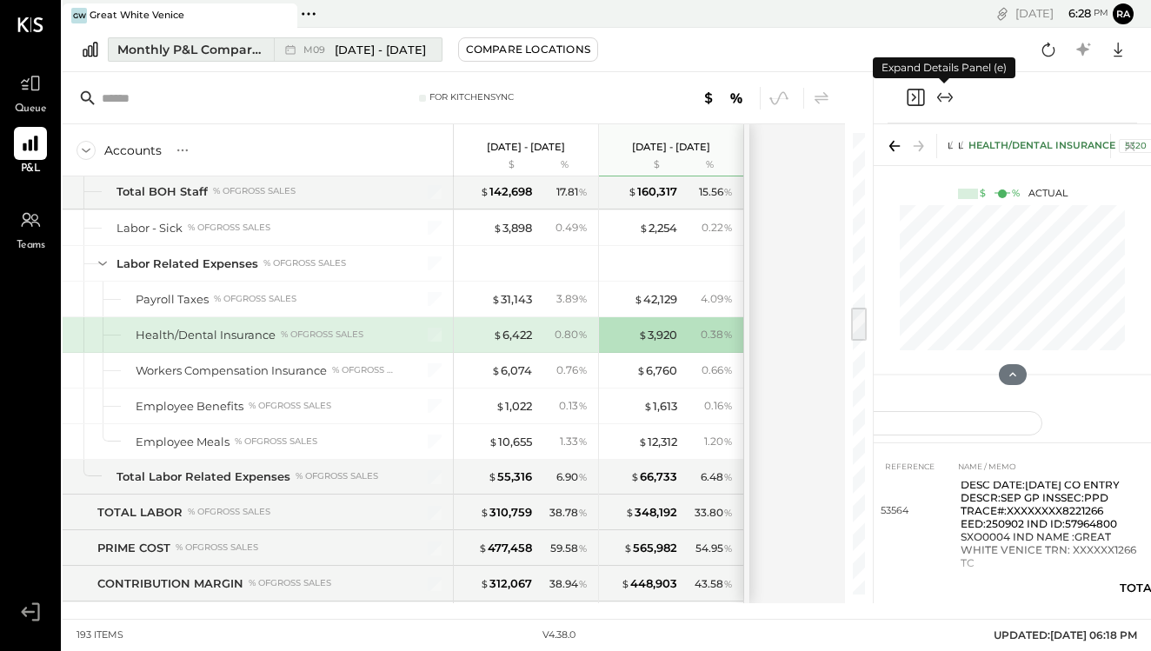
click at [398, 55] on span "[DATE] - [DATE]" at bounding box center [380, 50] width 91 height 17
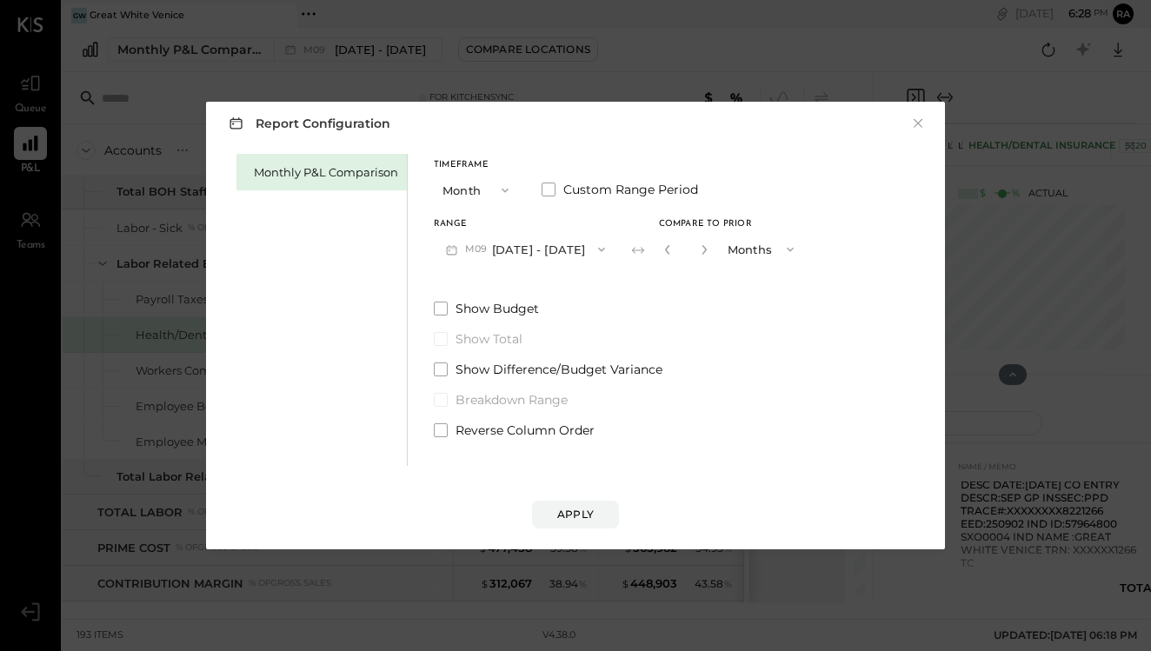
click at [703, 256] on button "button" at bounding box center [704, 249] width 14 height 19
type input "*"
click at [589, 525] on button "Apply" at bounding box center [575, 515] width 87 height 28
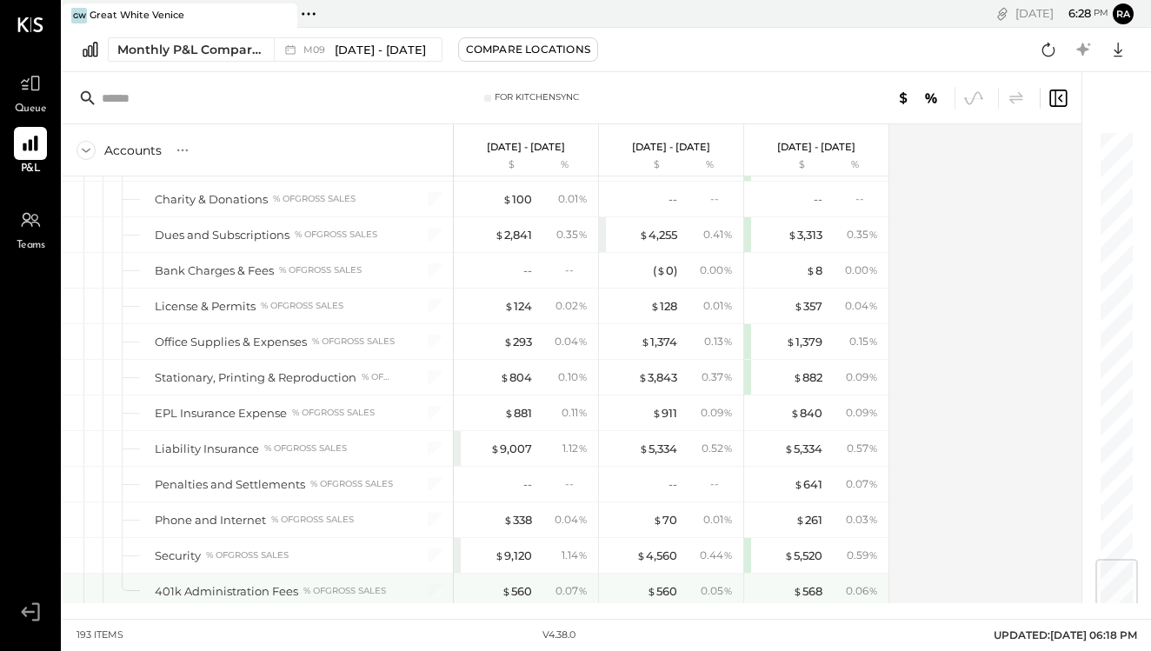
scroll to position [3624, 0]
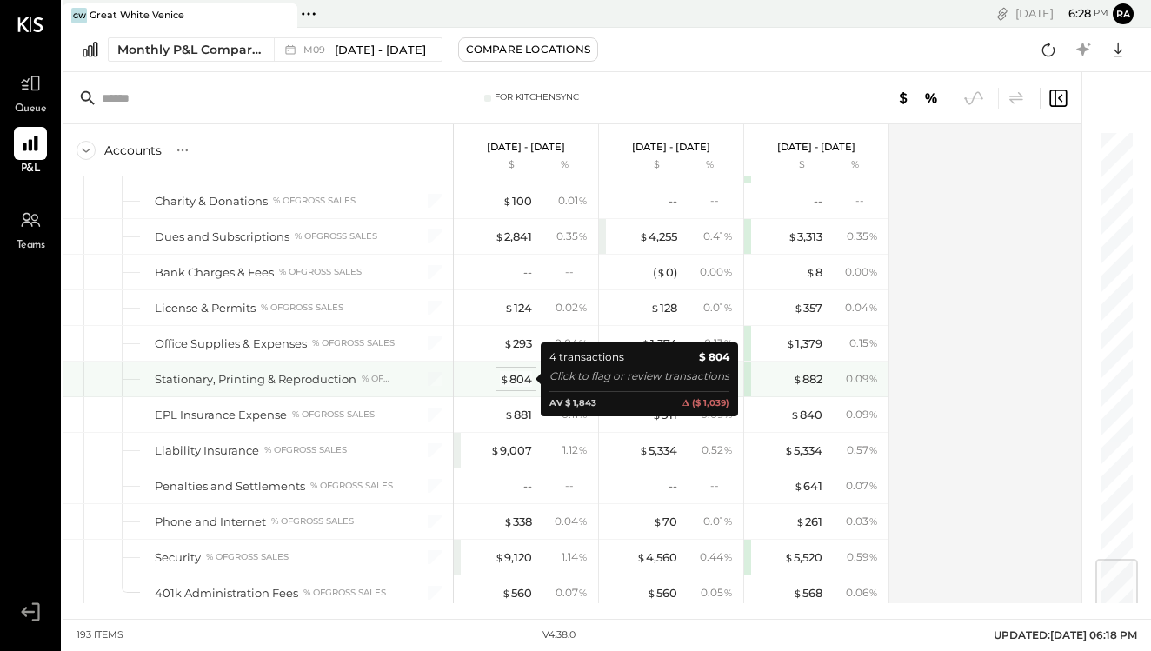
click at [504, 373] on span "$" at bounding box center [505, 379] width 10 height 14
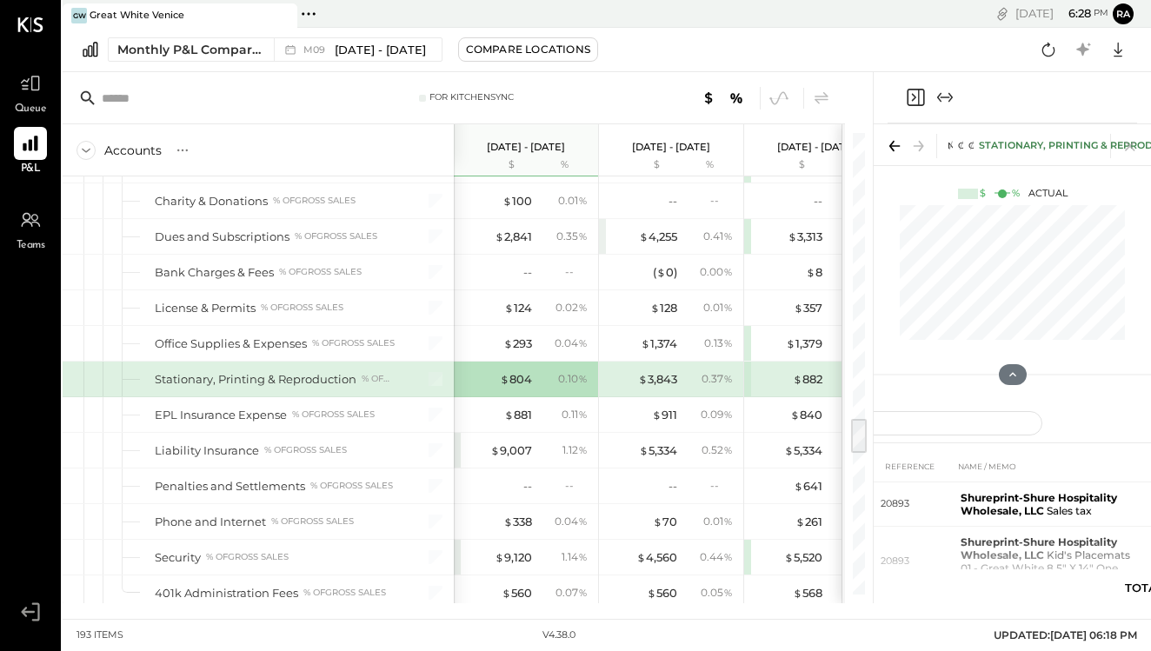
click at [948, 93] on icon "Expand panel (e)" at bounding box center [950, 98] width 4 height 10
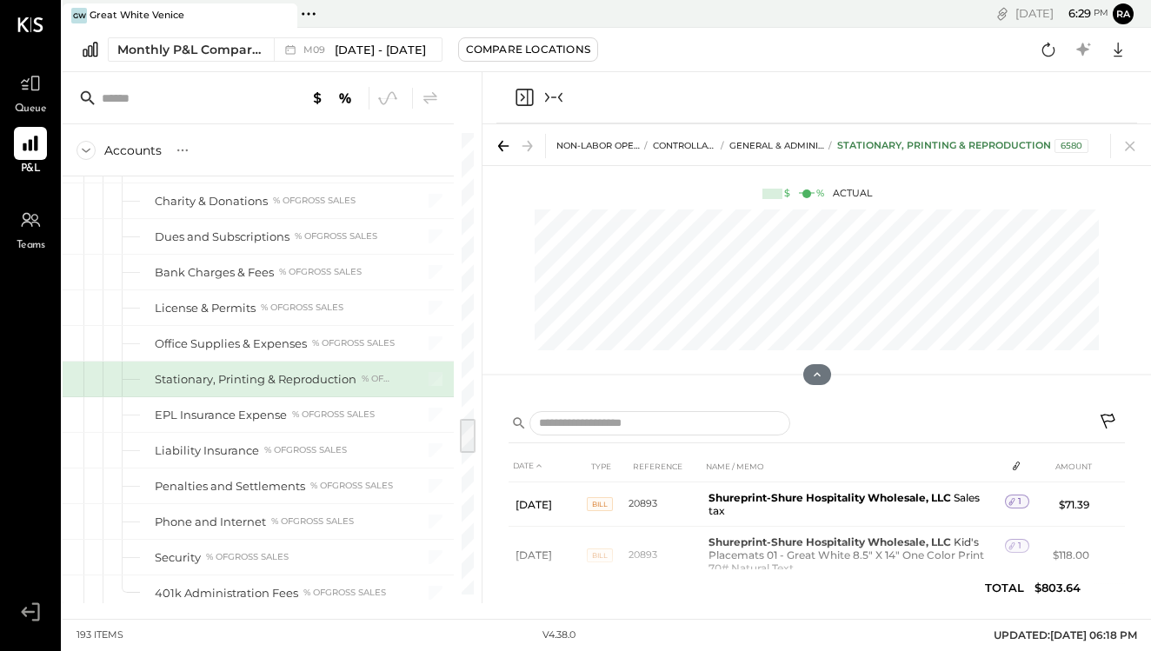
click at [1111, 421] on icon at bounding box center [1109, 423] width 21 height 21
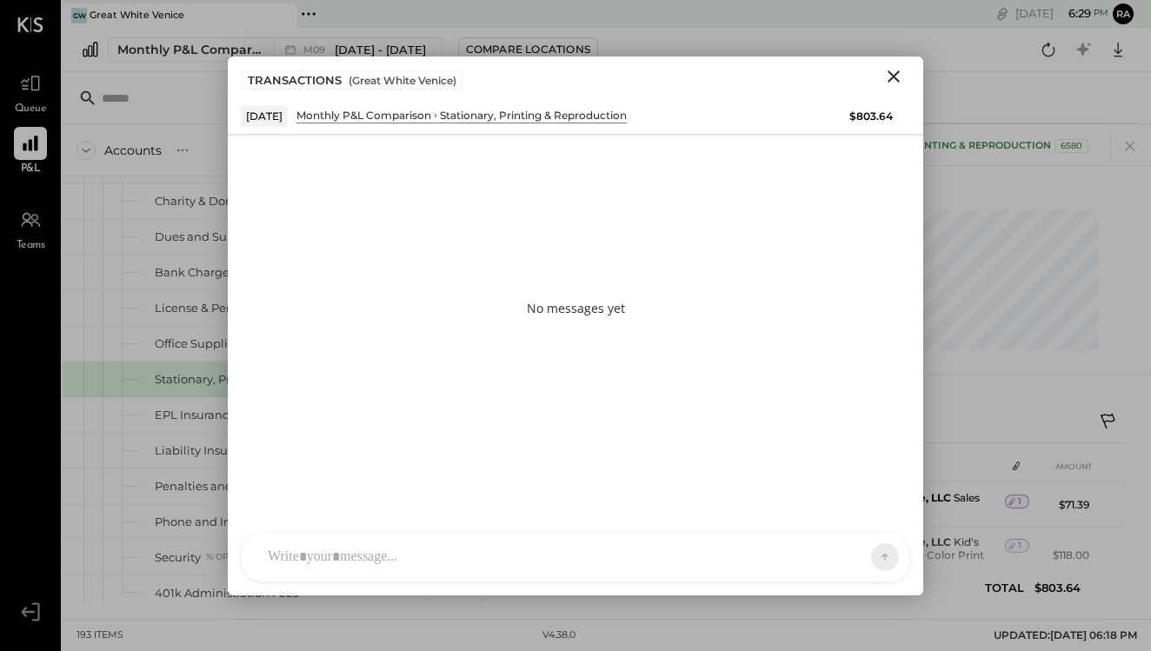
click at [773, 574] on div "R rachelr DA [PERSON_NAME] S samt S samc J jess T [PERSON_NAME] NB [PERSON_NAME…" at bounding box center [575, 557] width 669 height 50
click at [863, 563] on button at bounding box center [851, 556] width 63 height 26
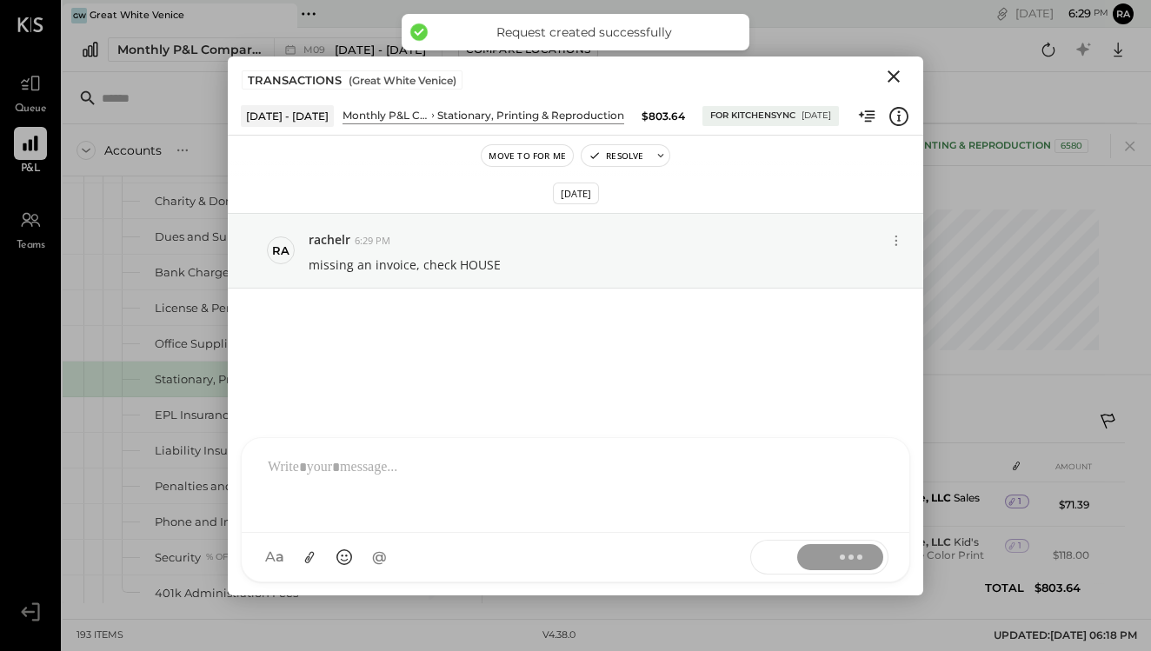
click at [891, 72] on icon "Close" at bounding box center [893, 76] width 12 height 12
